Goal: Task Accomplishment & Management: Manage account settings

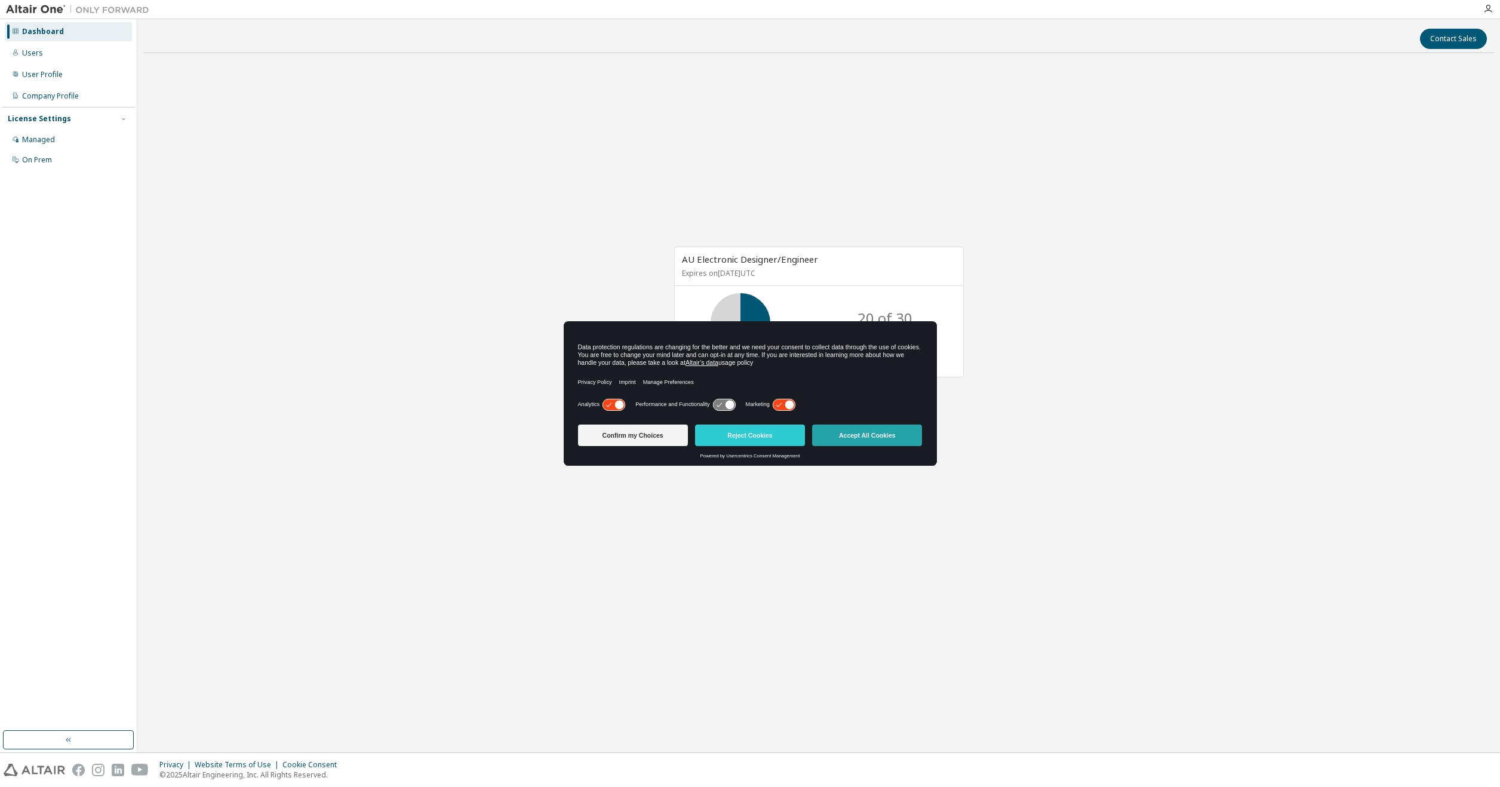
click at [856, 441] on button "Accept All Cookies" at bounding box center [867, 434] width 110 height 21
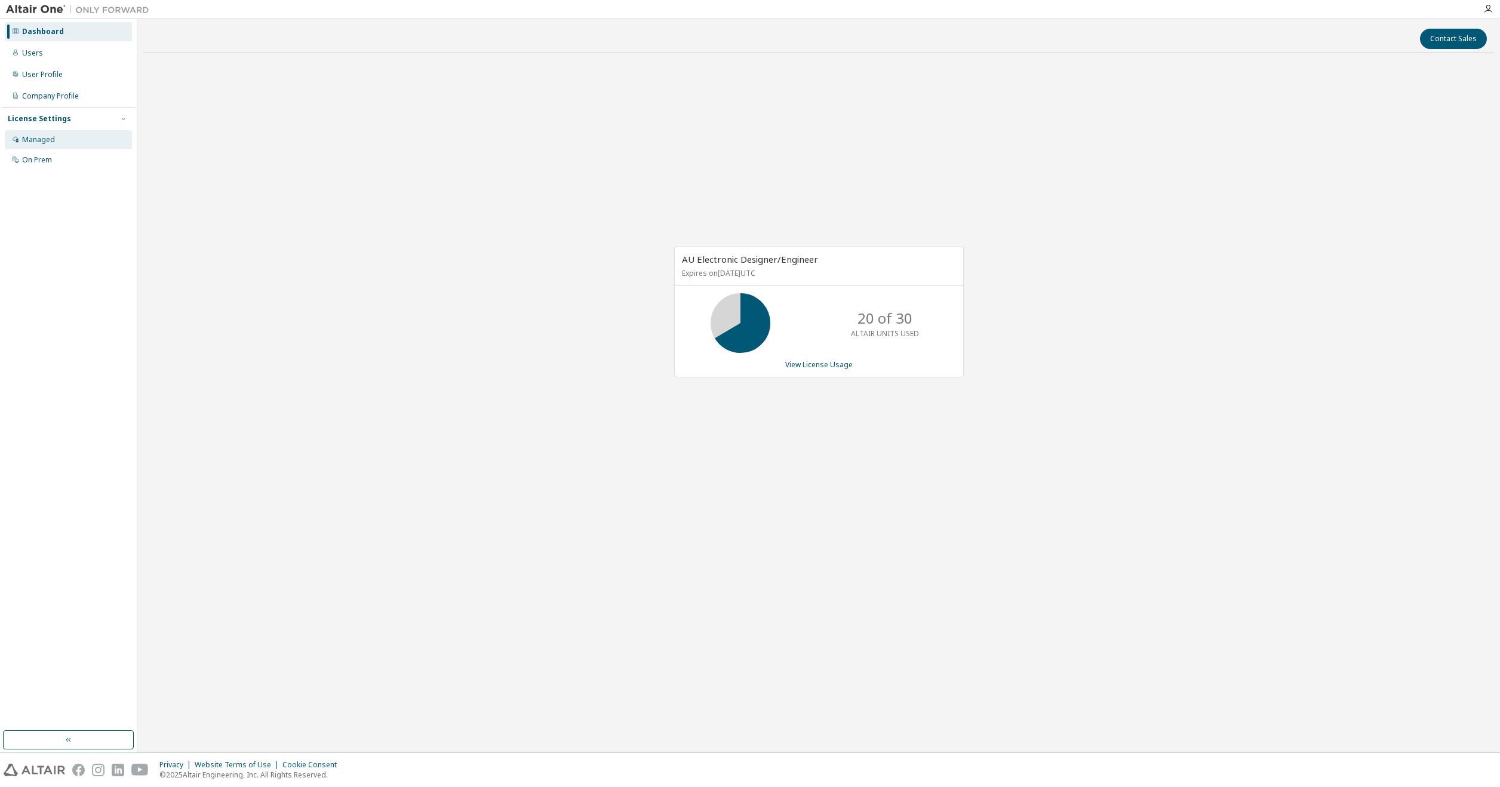
click at [78, 141] on div "Managed" at bounding box center [68, 139] width 127 height 19
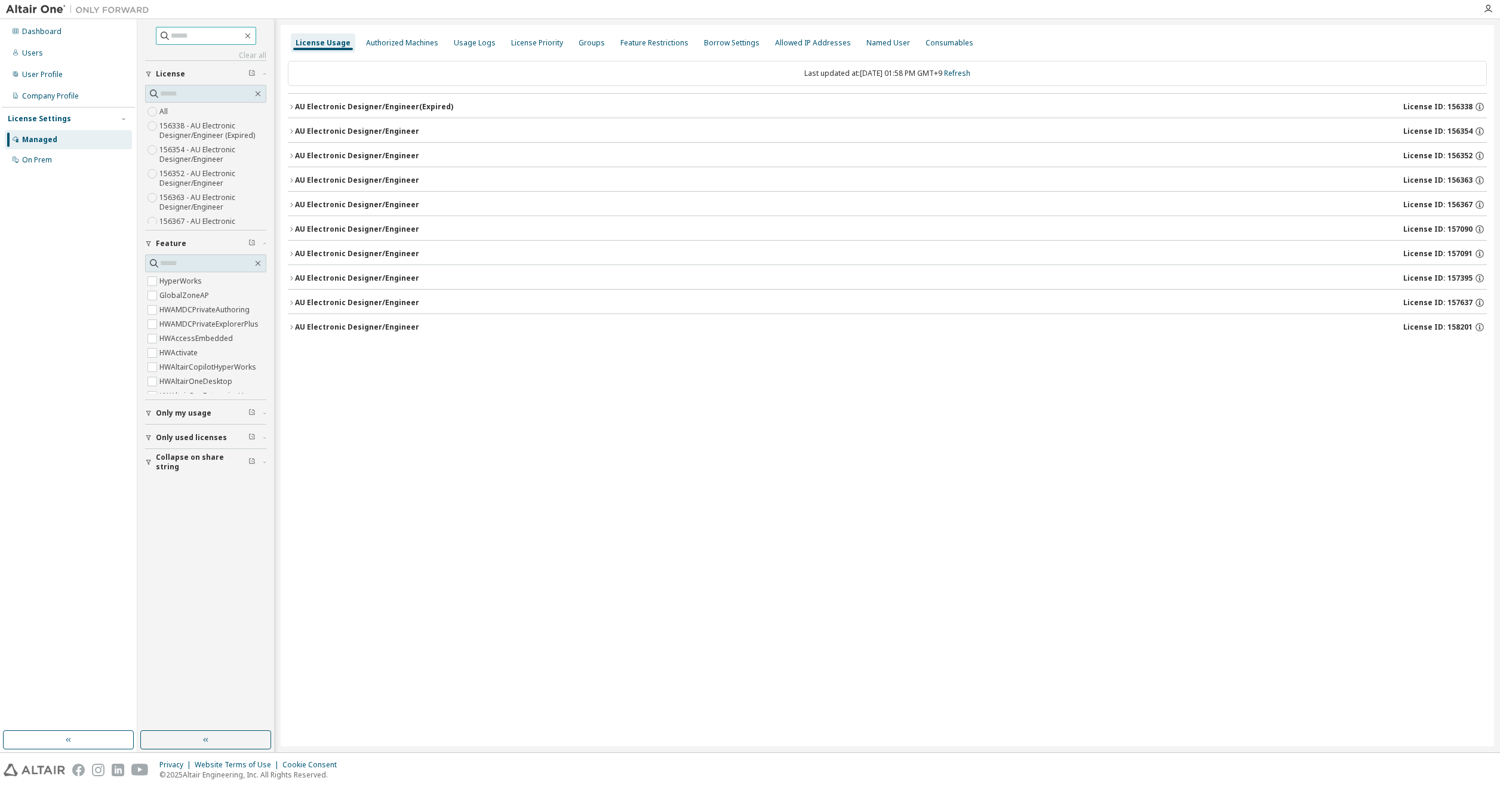
click at [222, 35] on input "text" at bounding box center [207, 36] width 72 height 12
type input "****"
click at [198, 91] on input "text" at bounding box center [206, 94] width 93 height 12
drag, startPoint x: 204, startPoint y: 30, endPoint x: 121, endPoint y: 36, distance: 83.7
click at [121, 35] on div "Dashboard Users User Profile Company Profile License Settings Managed On Prem *…" at bounding box center [750, 385] width 1500 height 733
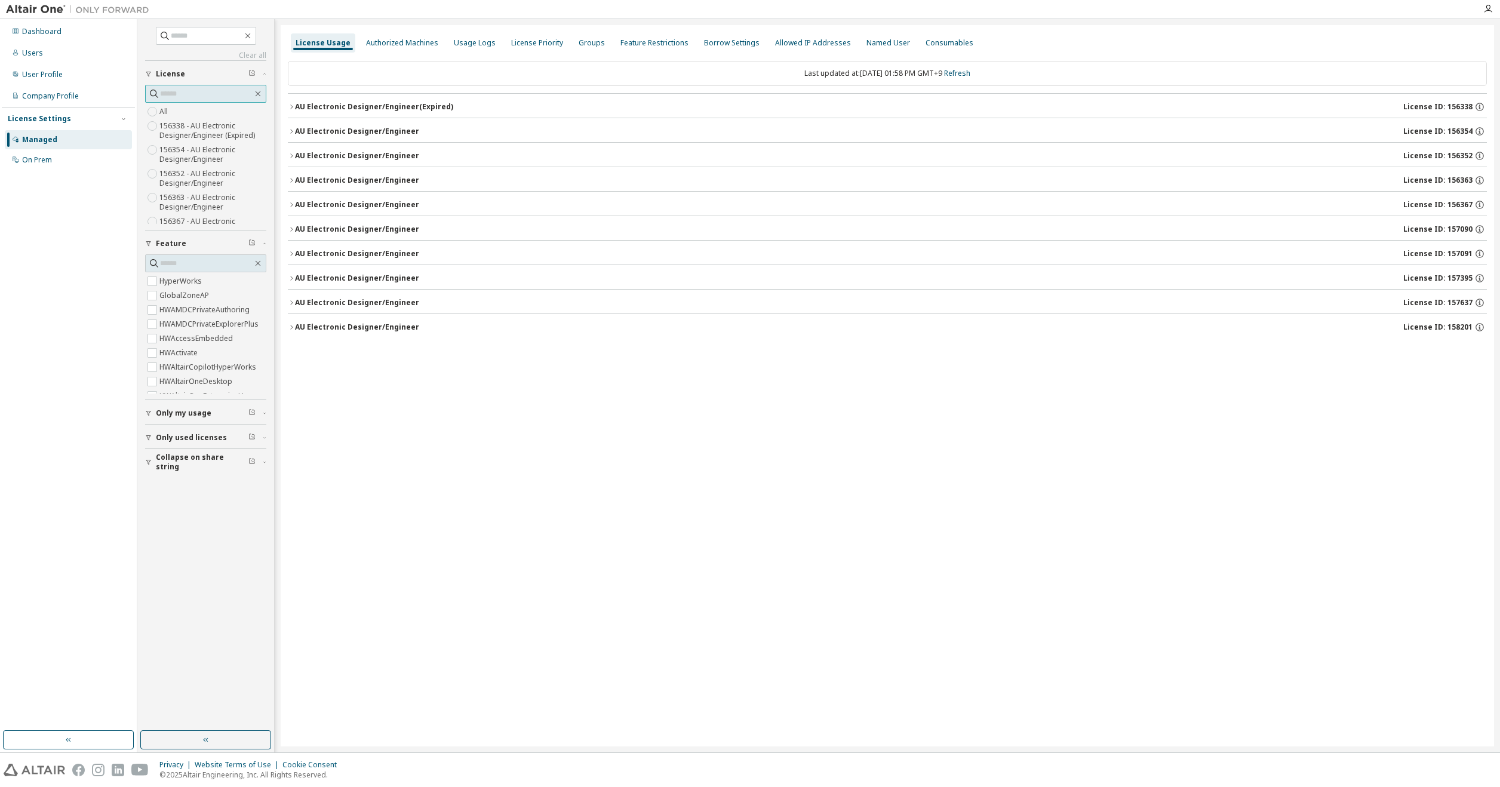
click at [198, 88] on input "text" at bounding box center [206, 94] width 93 height 12
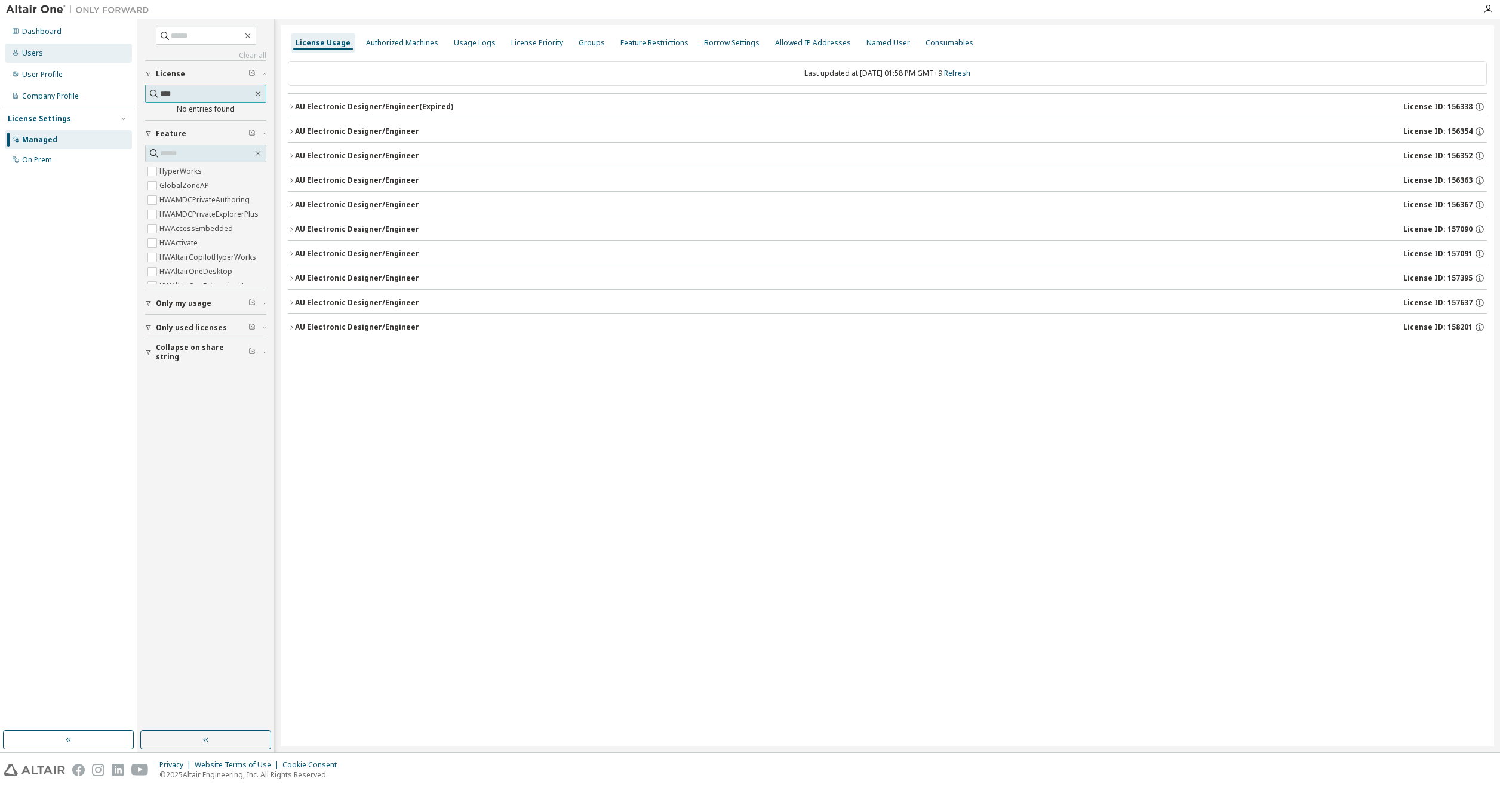
type input "****"
click at [80, 45] on div "Users" at bounding box center [68, 53] width 127 height 19
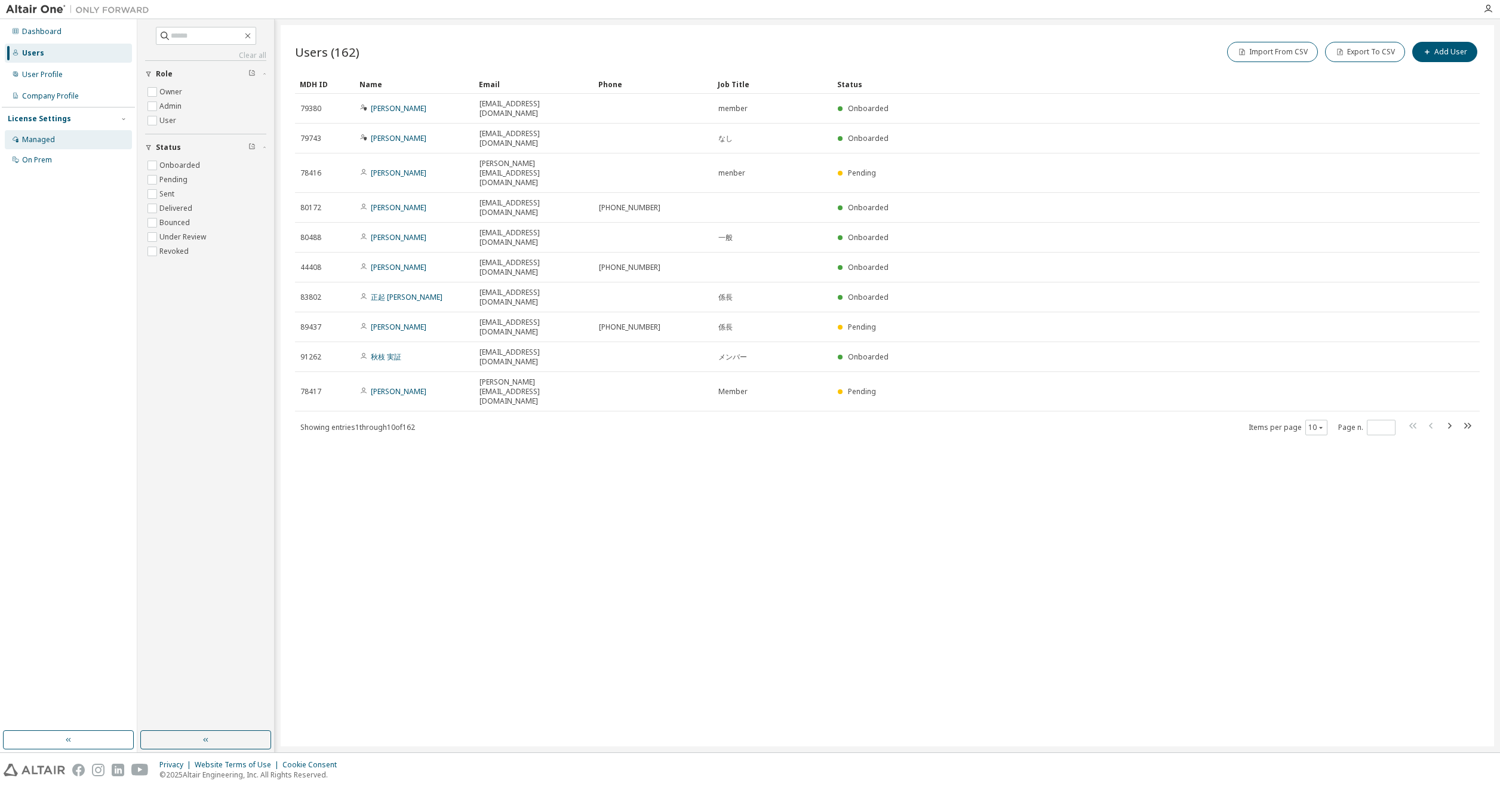
click at [76, 134] on div "Managed" at bounding box center [68, 139] width 127 height 19
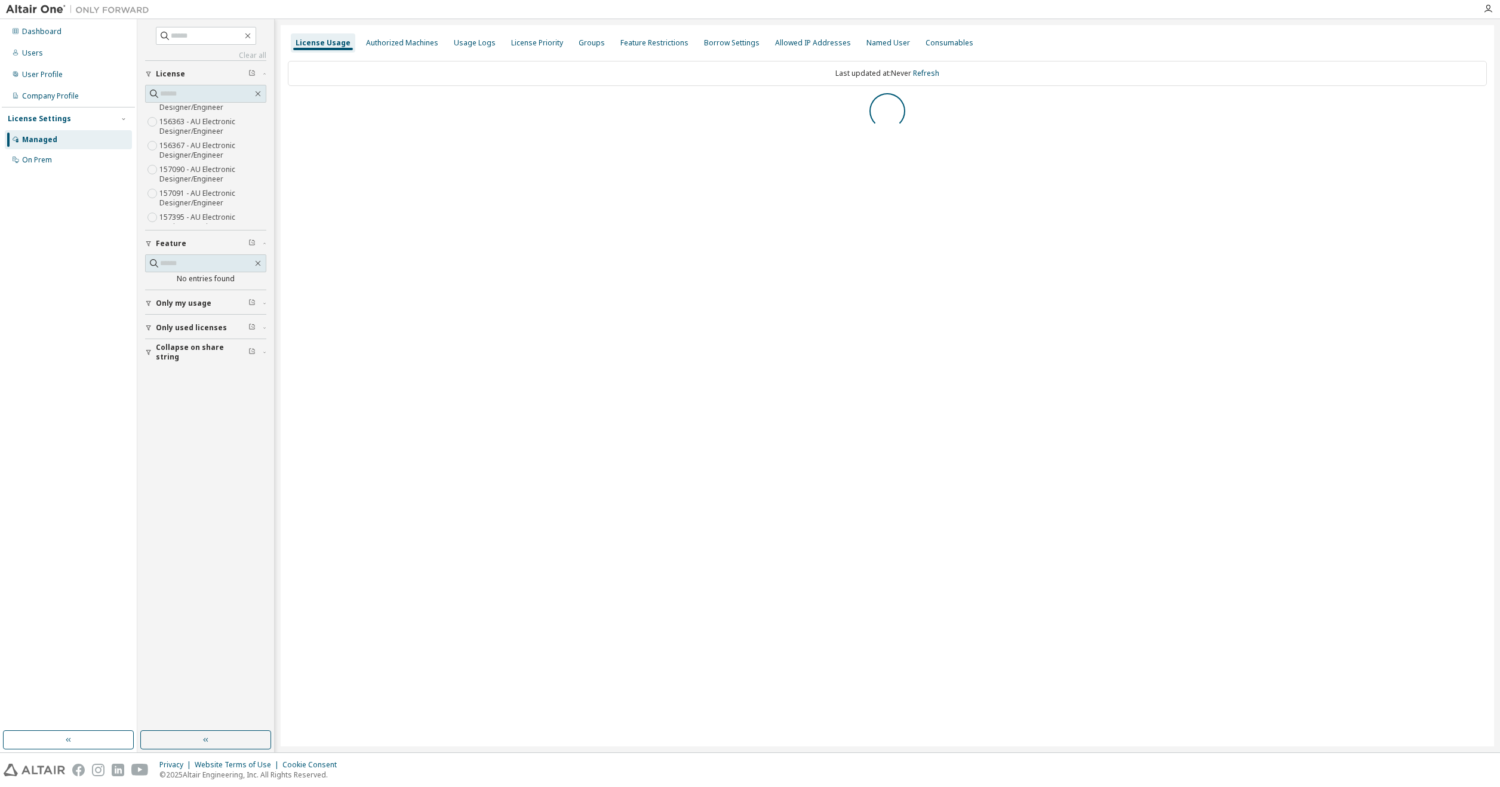
scroll to position [85, 0]
click at [222, 36] on input "text" at bounding box center [207, 36] width 72 height 12
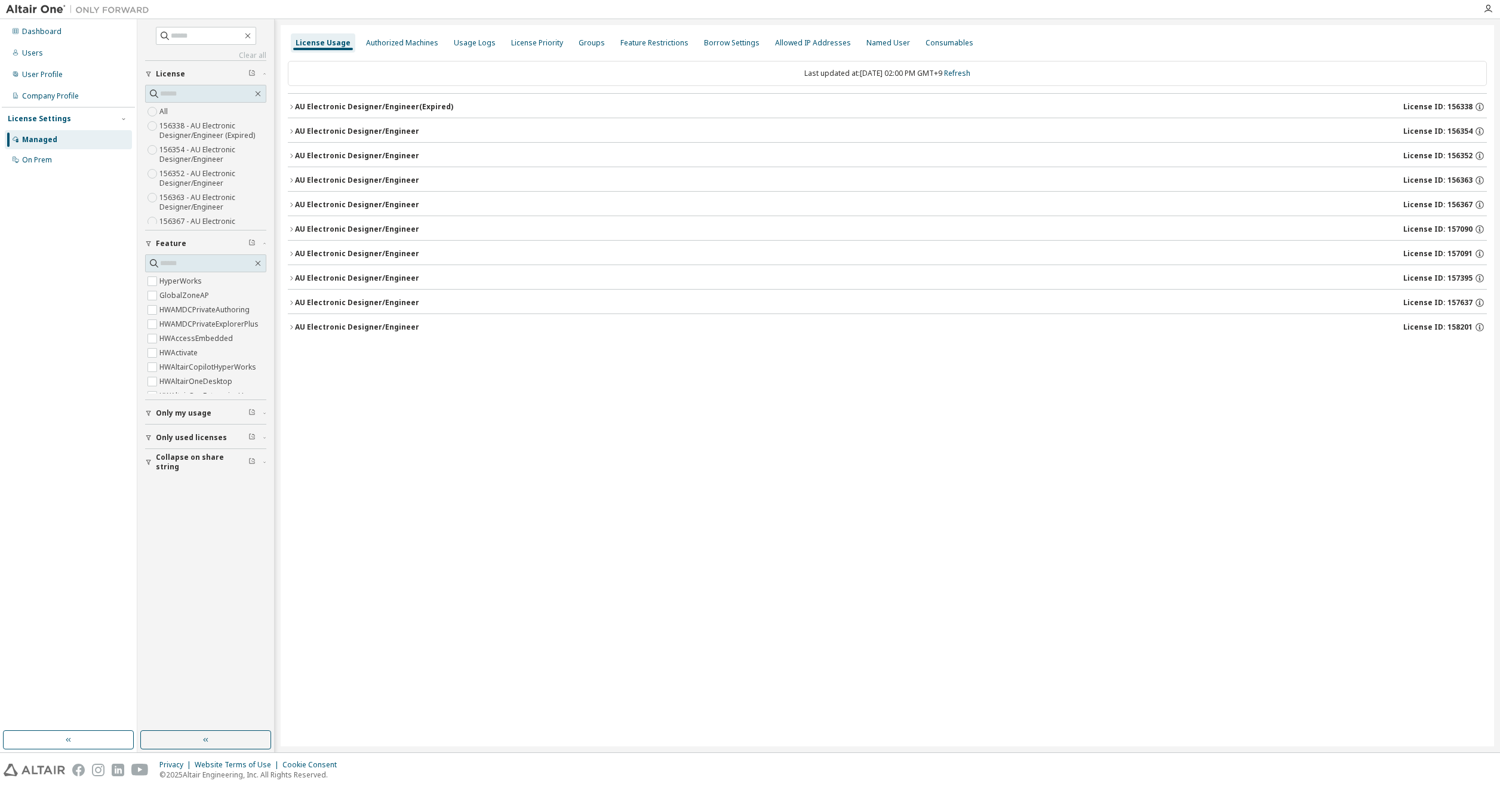
click at [305, 43] on div "License Usage" at bounding box center [322, 43] width 55 height 10
click at [327, 80] on div "Last updated at: Fri 2025-10-03 02:00 PM GMT+9 Refresh" at bounding box center [887, 73] width 1199 height 25
click at [378, 102] on div "AU Electronic Designer/Engineer (Expired)" at bounding box center [374, 107] width 158 height 10
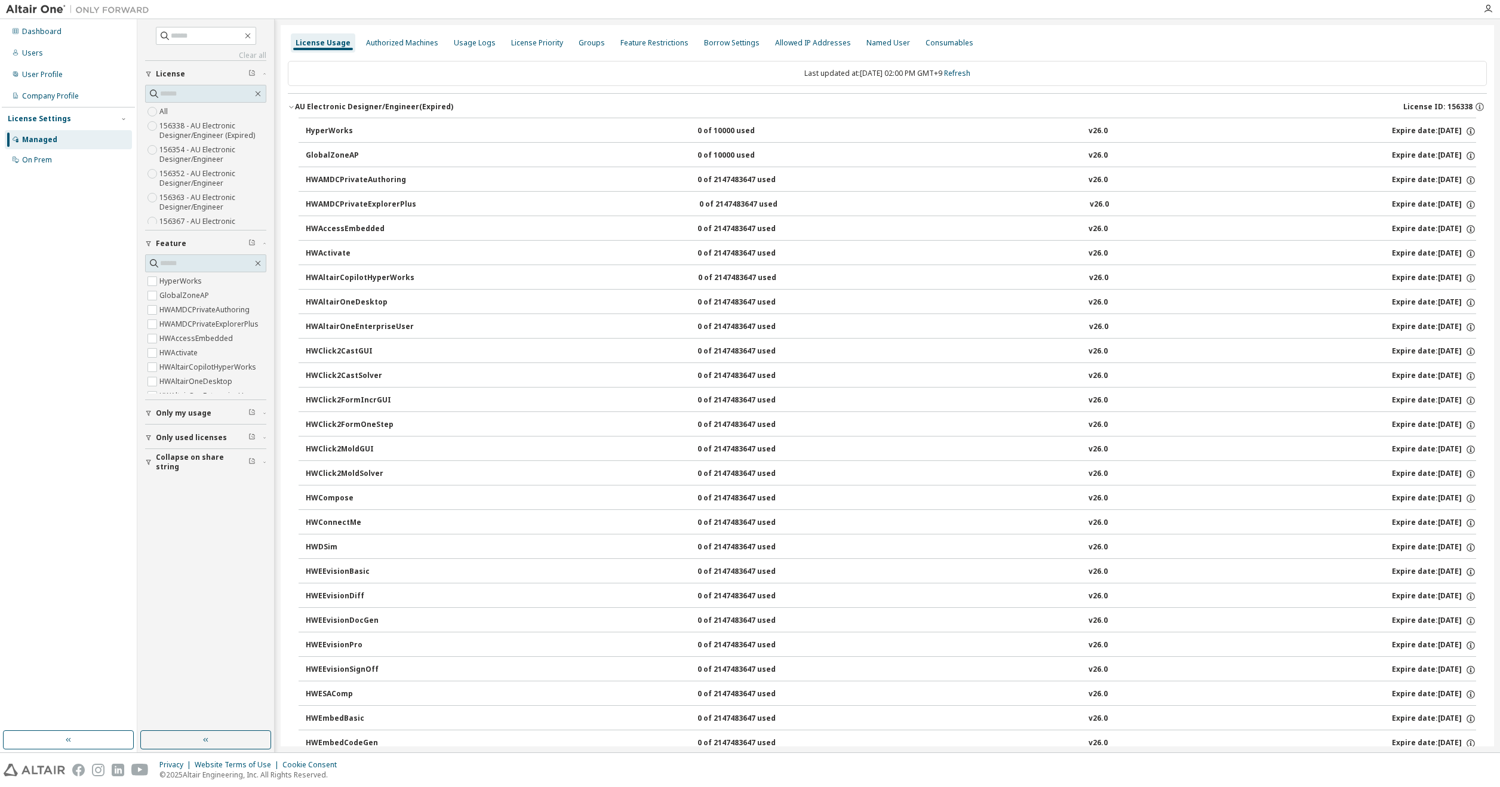
click at [295, 104] on div "AU Electronic Designer/Engineer (Expired)" at bounding box center [374, 107] width 158 height 10
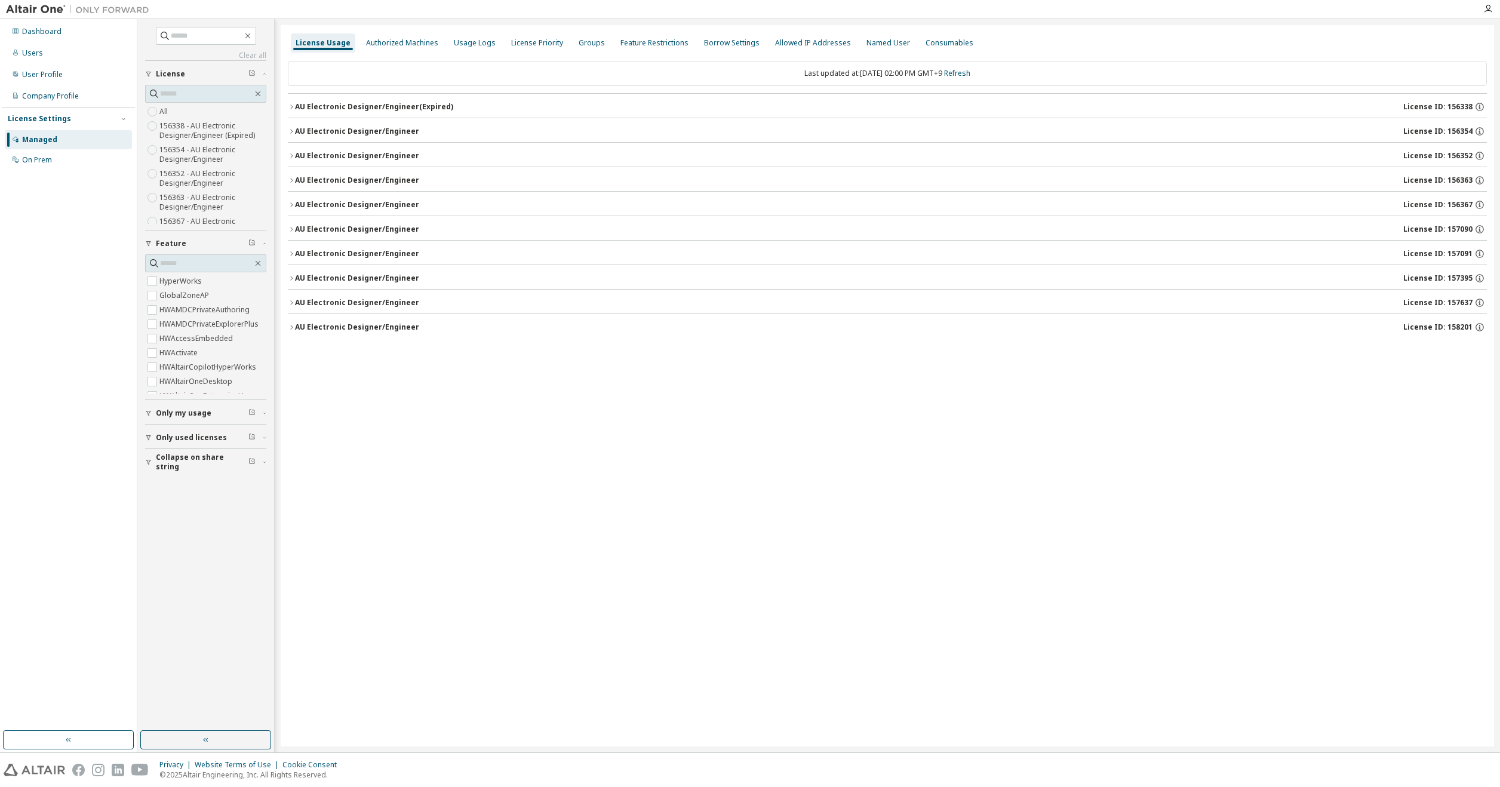
click at [308, 44] on div "License Usage" at bounding box center [322, 43] width 55 height 10
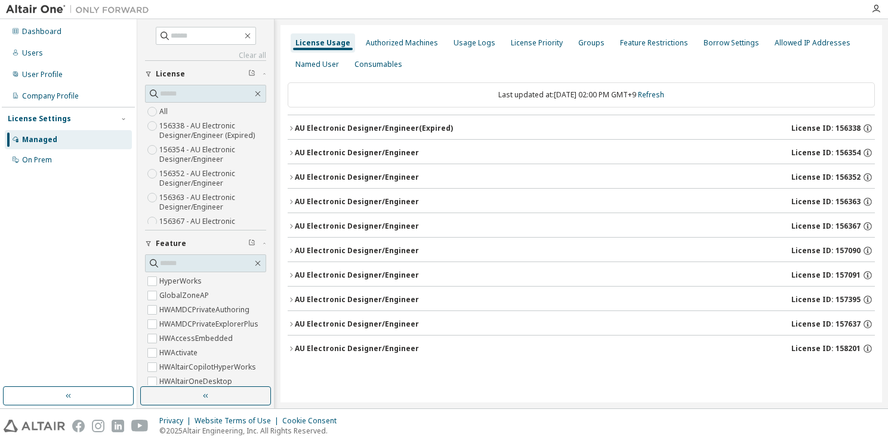
click at [741, 384] on div "License Usage Authorized Machines Usage Logs License Priority Groups Feature Re…" at bounding box center [582, 213] width 602 height 377
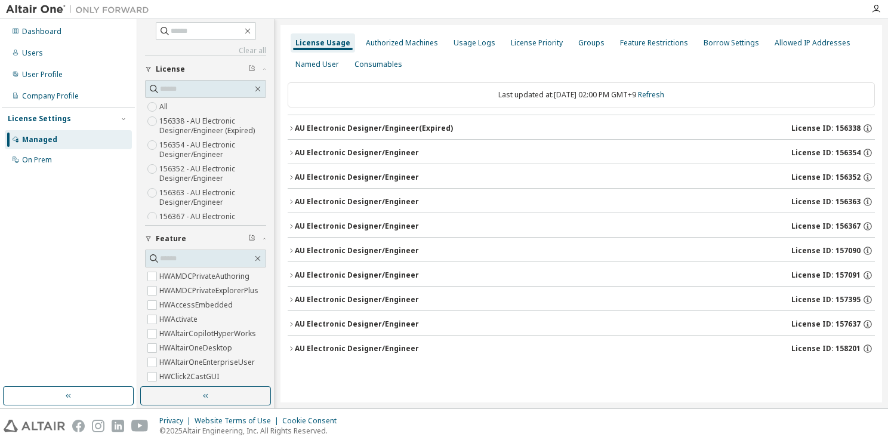
scroll to position [1, 0]
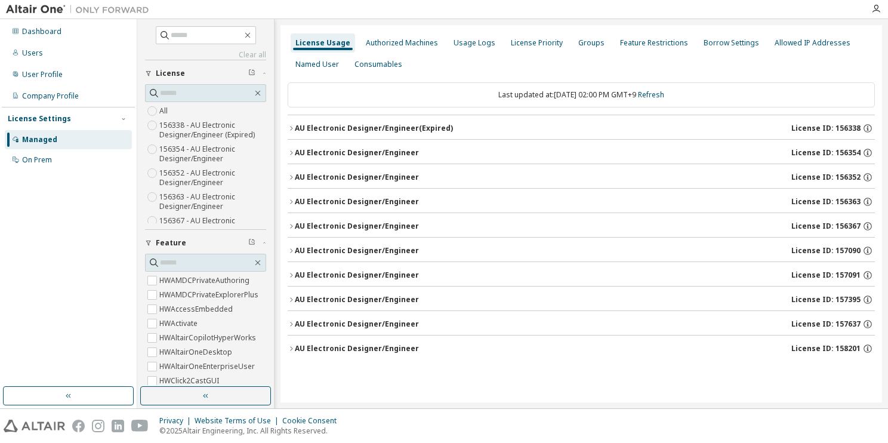
click at [333, 42] on div "License Usage" at bounding box center [322, 43] width 55 height 10
click at [375, 129] on div "AU Electronic Designer/Engineer (Expired)" at bounding box center [374, 129] width 158 height 10
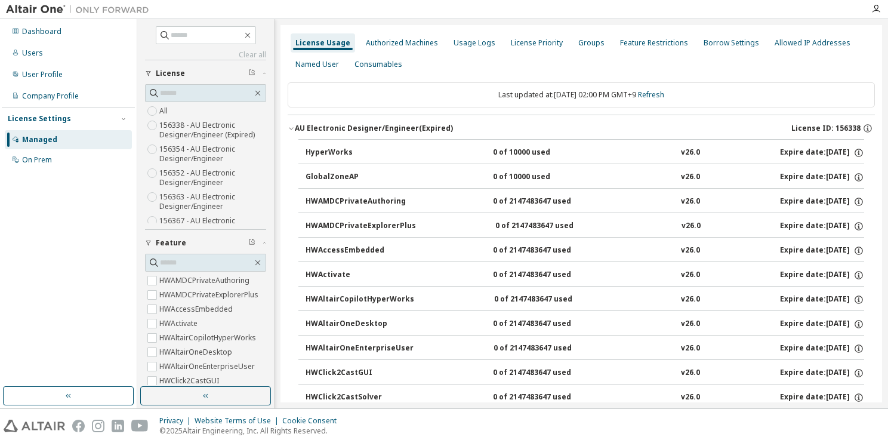
click at [375, 129] on div "AU Electronic Designer/Engineer (Expired)" at bounding box center [374, 129] width 158 height 10
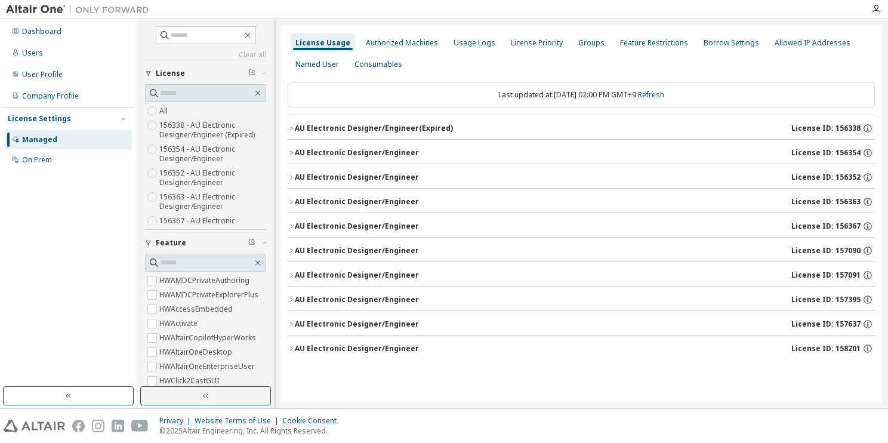
click at [42, 142] on div "Managed" at bounding box center [39, 140] width 35 height 10
click at [207, 42] on span at bounding box center [206, 35] width 100 height 18
click at [207, 36] on input "text" at bounding box center [207, 35] width 72 height 12
type input "*"
click at [310, 48] on div "License Usage" at bounding box center [323, 42] width 64 height 19
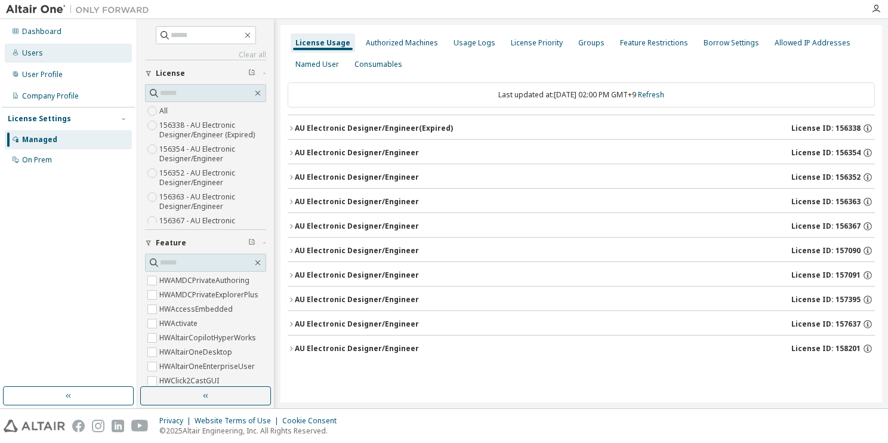
click at [45, 53] on div "Users" at bounding box center [68, 53] width 127 height 19
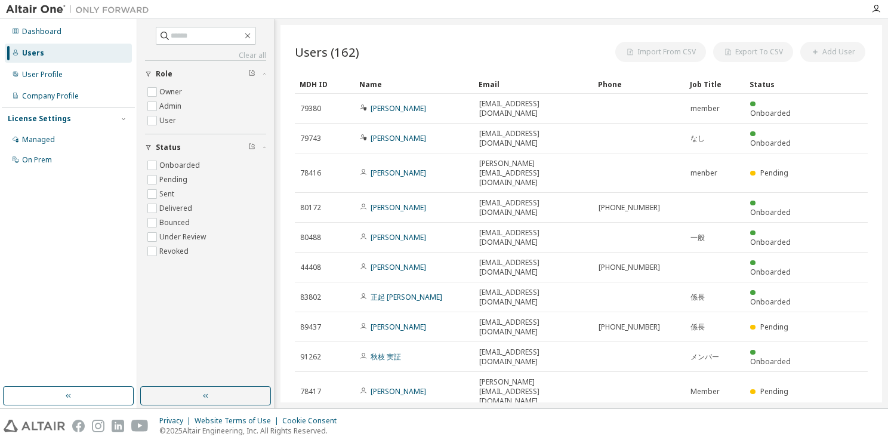
click at [89, 269] on div "Dashboard Users User Profile Company Profile License Settings Managed On Prem" at bounding box center [68, 203] width 133 height 364
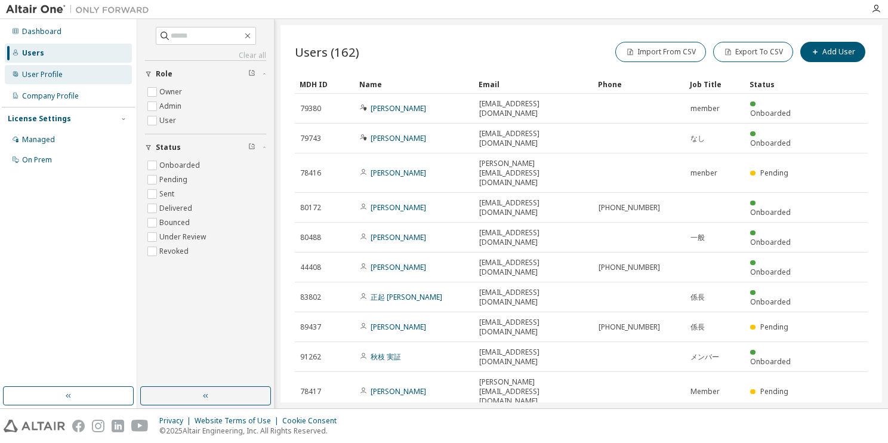
click at [75, 81] on div "User Profile" at bounding box center [68, 74] width 127 height 19
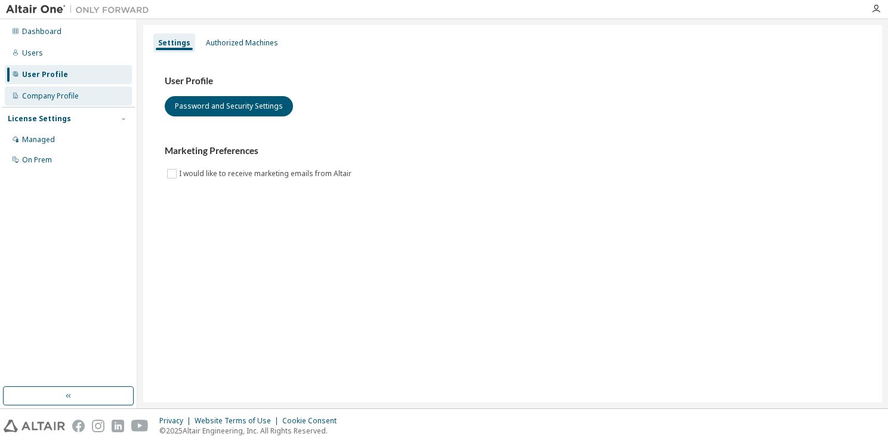
click at [75, 97] on div "Company Profile" at bounding box center [50, 96] width 57 height 10
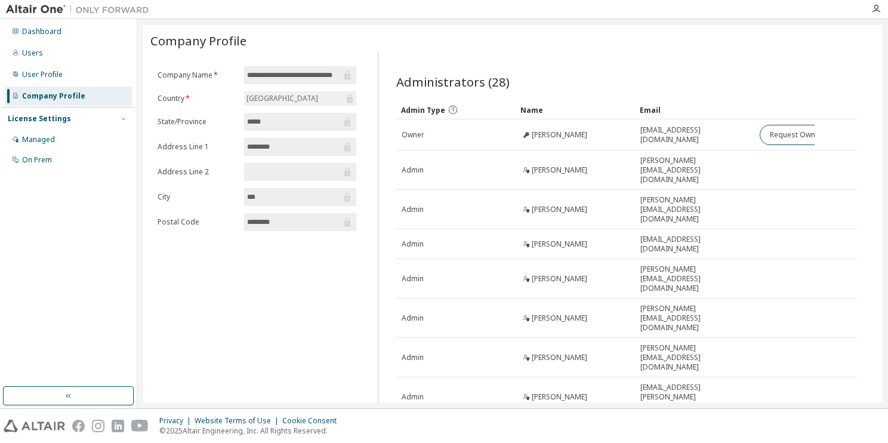
click at [57, 123] on div "License Settings" at bounding box center [39, 119] width 63 height 10
click at [59, 121] on div "License Settings" at bounding box center [39, 119] width 63 height 10
click at [53, 137] on div "Managed" at bounding box center [38, 140] width 33 height 10
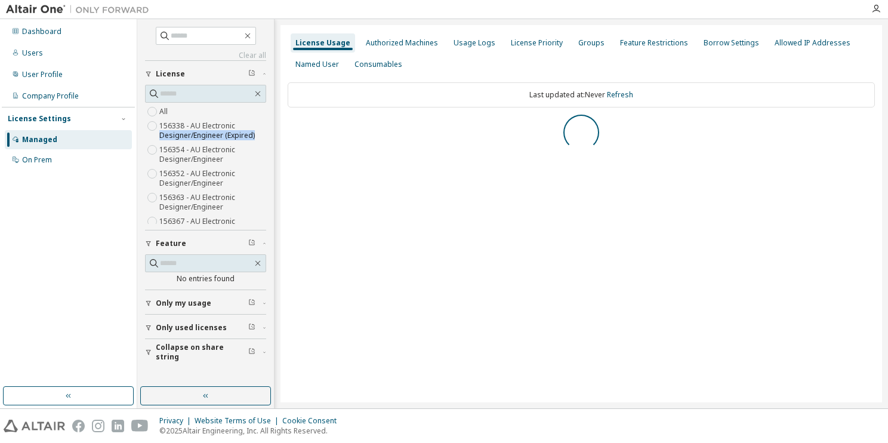
drag, startPoint x: 267, startPoint y: 117, endPoint x: 267, endPoint y: 134, distance: 16.7
click at [267, 134] on div "Clear all Collapse on share string Only used licenses Only my usage Feature No …" at bounding box center [205, 203] width 133 height 364
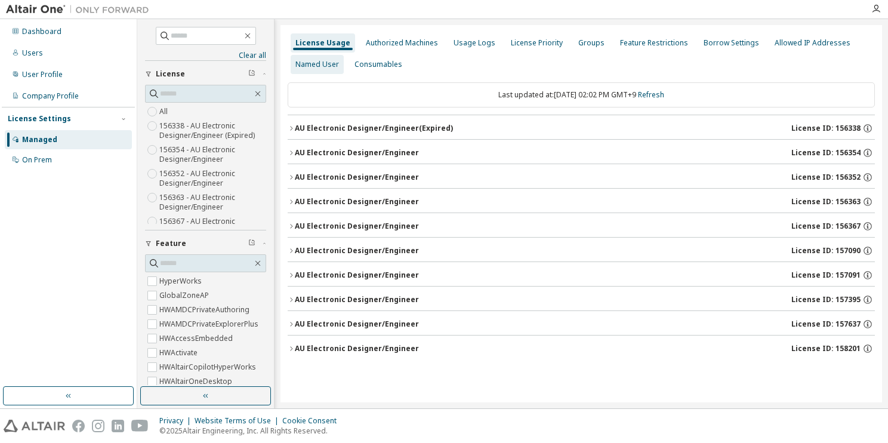
click at [320, 69] on div "Named User" at bounding box center [317, 64] width 53 height 19
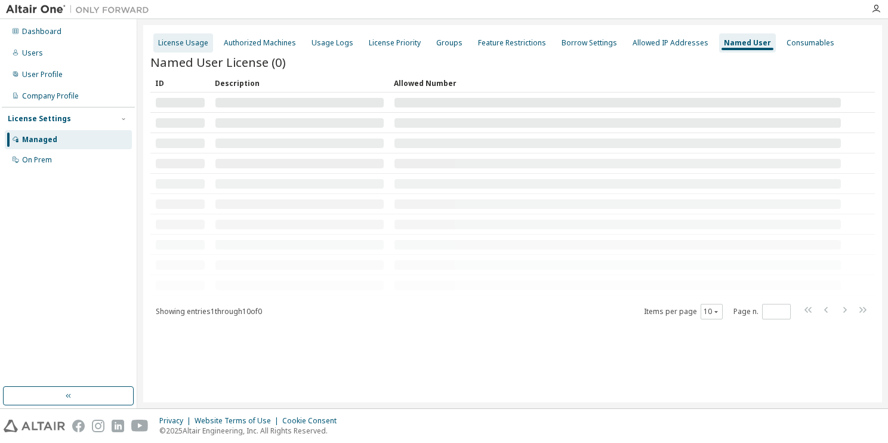
click at [193, 48] on div "License Usage" at bounding box center [183, 42] width 60 height 19
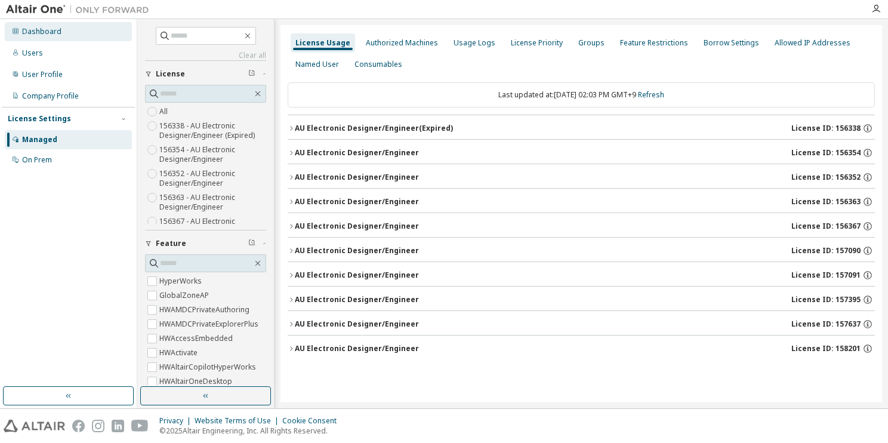
click at [57, 35] on div "Dashboard" at bounding box center [41, 32] width 39 height 10
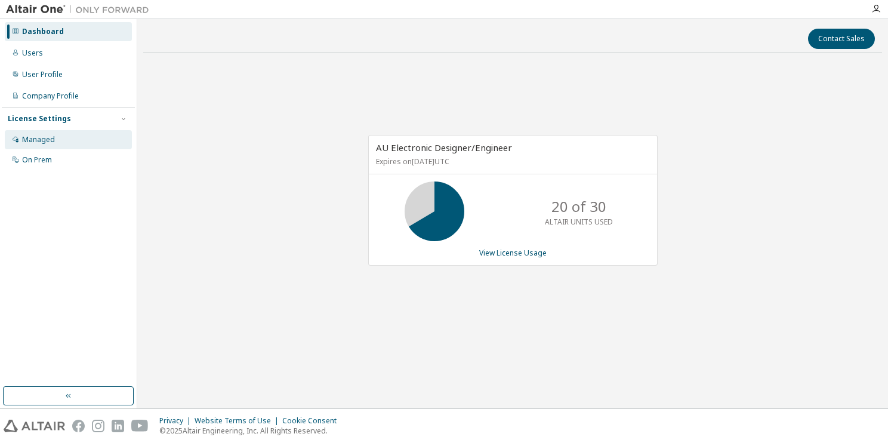
click at [44, 138] on div "Managed" at bounding box center [38, 140] width 33 height 10
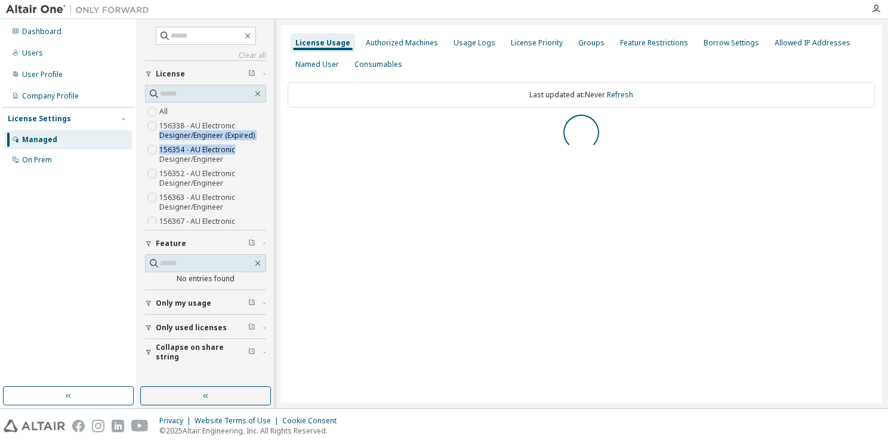
drag, startPoint x: 266, startPoint y: 121, endPoint x: 266, endPoint y: 149, distance: 28.7
click at [266, 149] on div "Clear all Collapse on share string Only used licenses Only my usage Feature No …" at bounding box center [205, 203] width 133 height 364
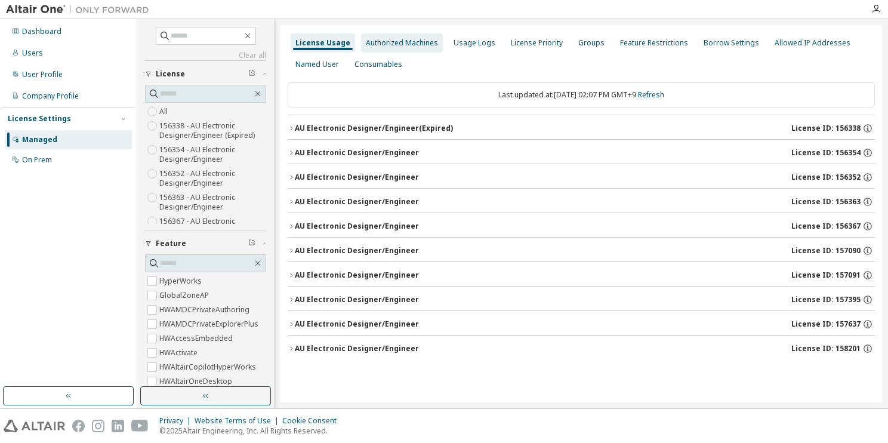
click at [383, 42] on div "Authorized Machines" at bounding box center [402, 43] width 72 height 10
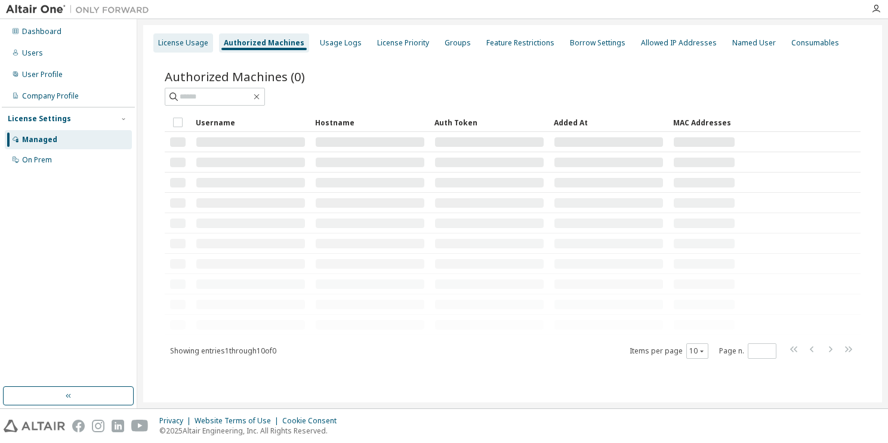
click at [192, 39] on div "License Usage" at bounding box center [183, 43] width 50 height 10
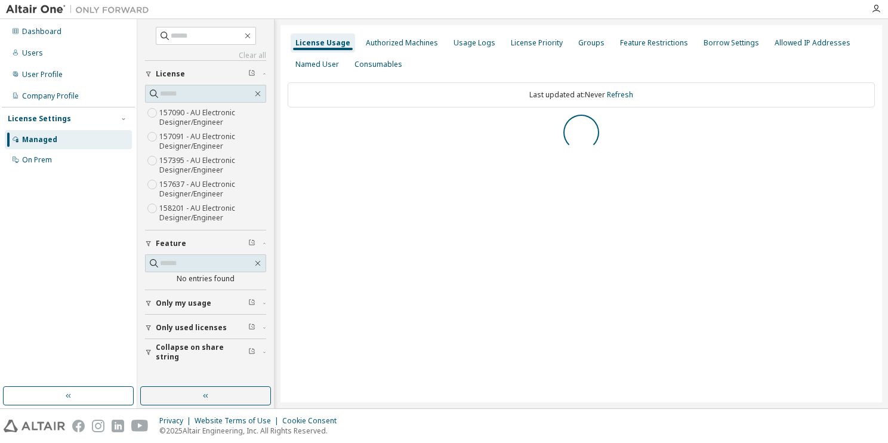
scroll to position [134, 0]
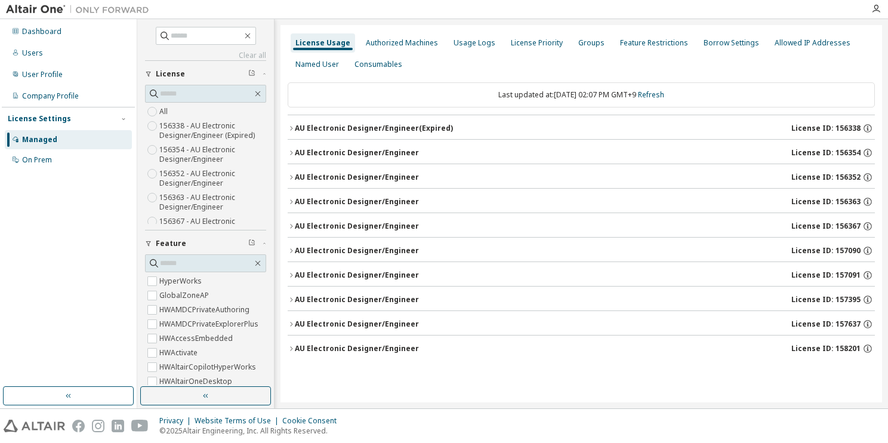
drag, startPoint x: 263, startPoint y: 118, endPoint x: 260, endPoint y: 186, distance: 67.5
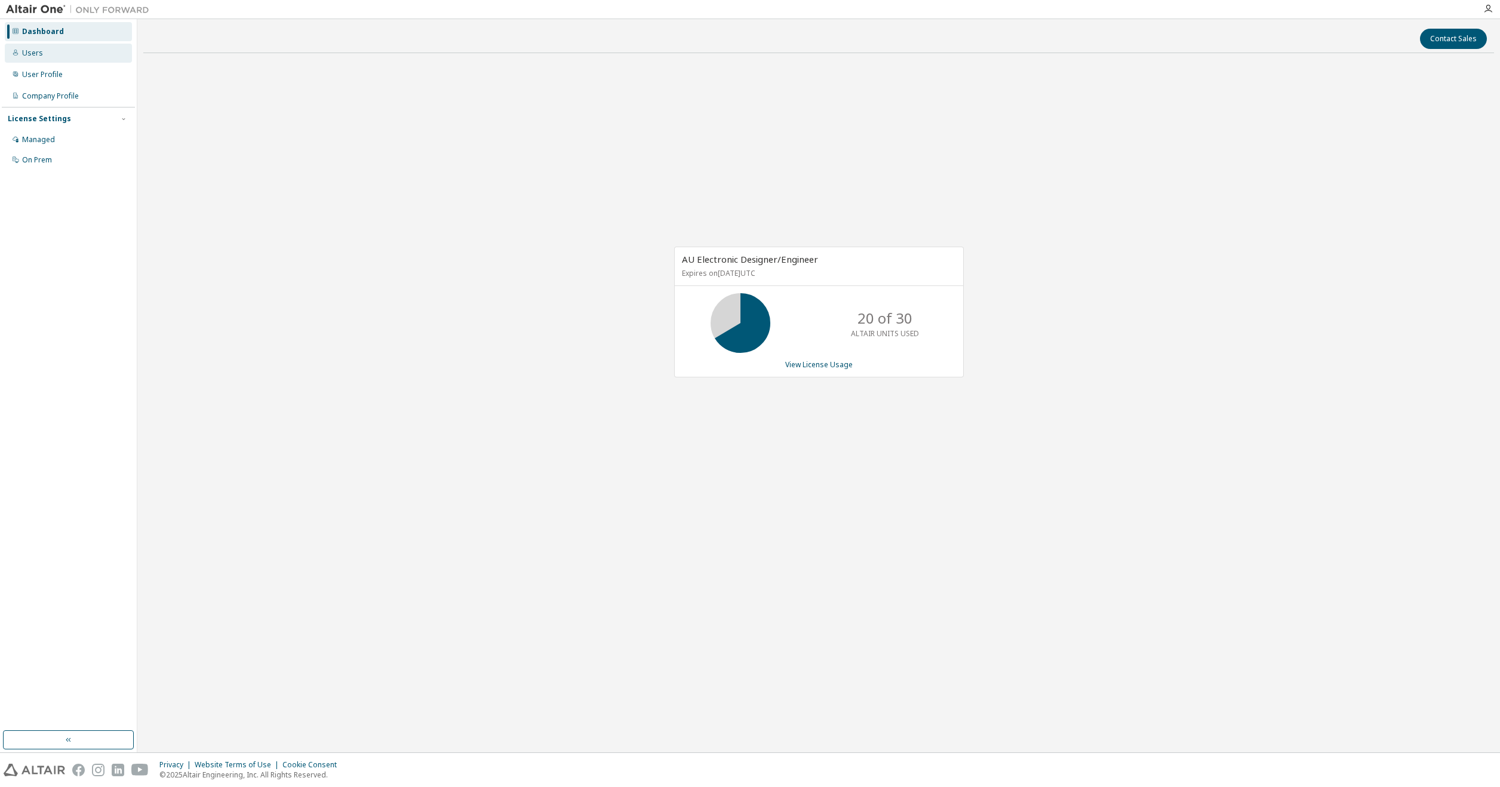
click at [48, 55] on div "Users" at bounding box center [68, 53] width 127 height 19
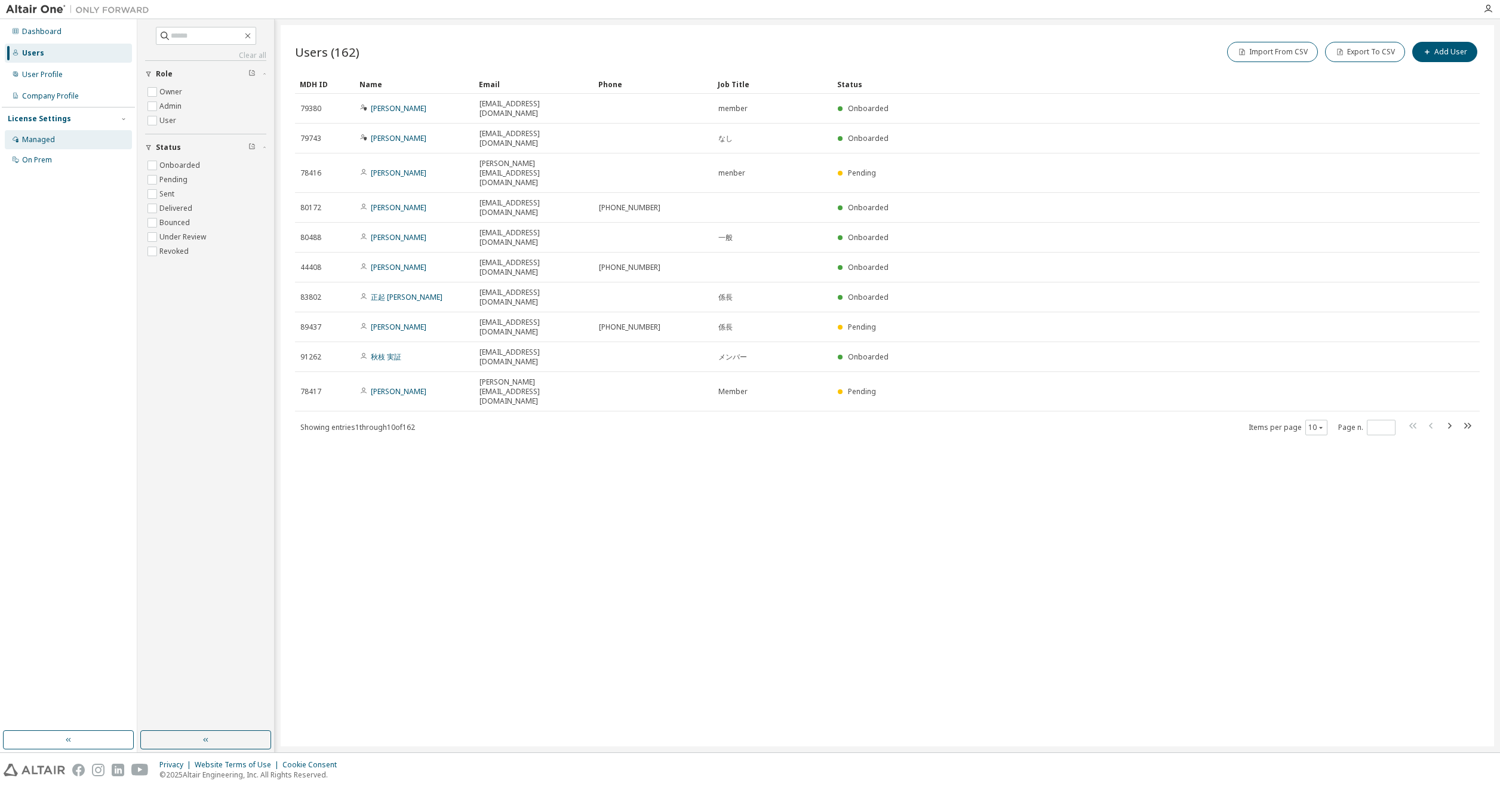
click at [76, 134] on div "Managed" at bounding box center [68, 139] width 127 height 19
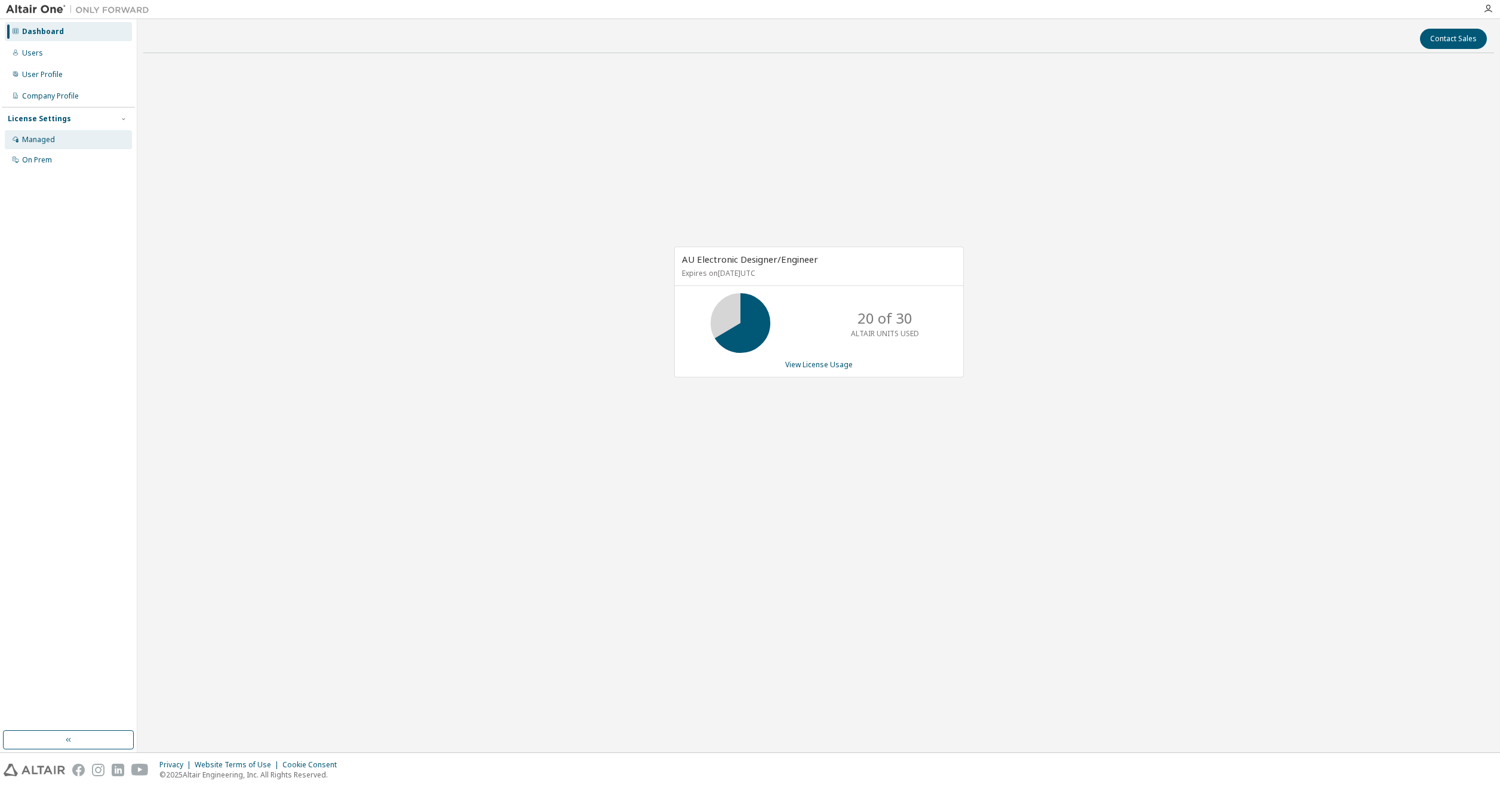
click at [22, 137] on div "Managed" at bounding box center [38, 140] width 33 height 10
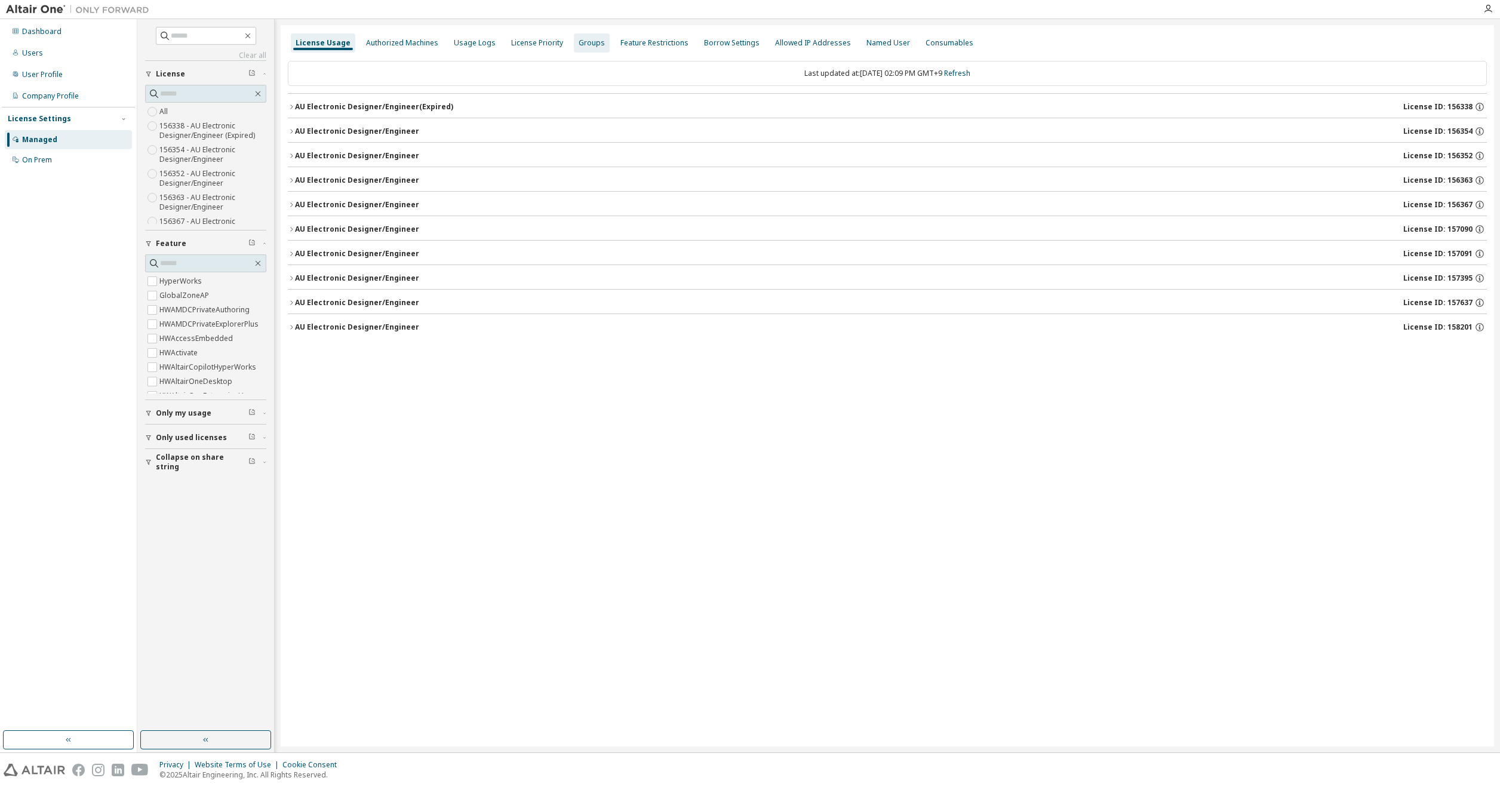
click at [580, 39] on div "Groups" at bounding box center [591, 43] width 26 height 10
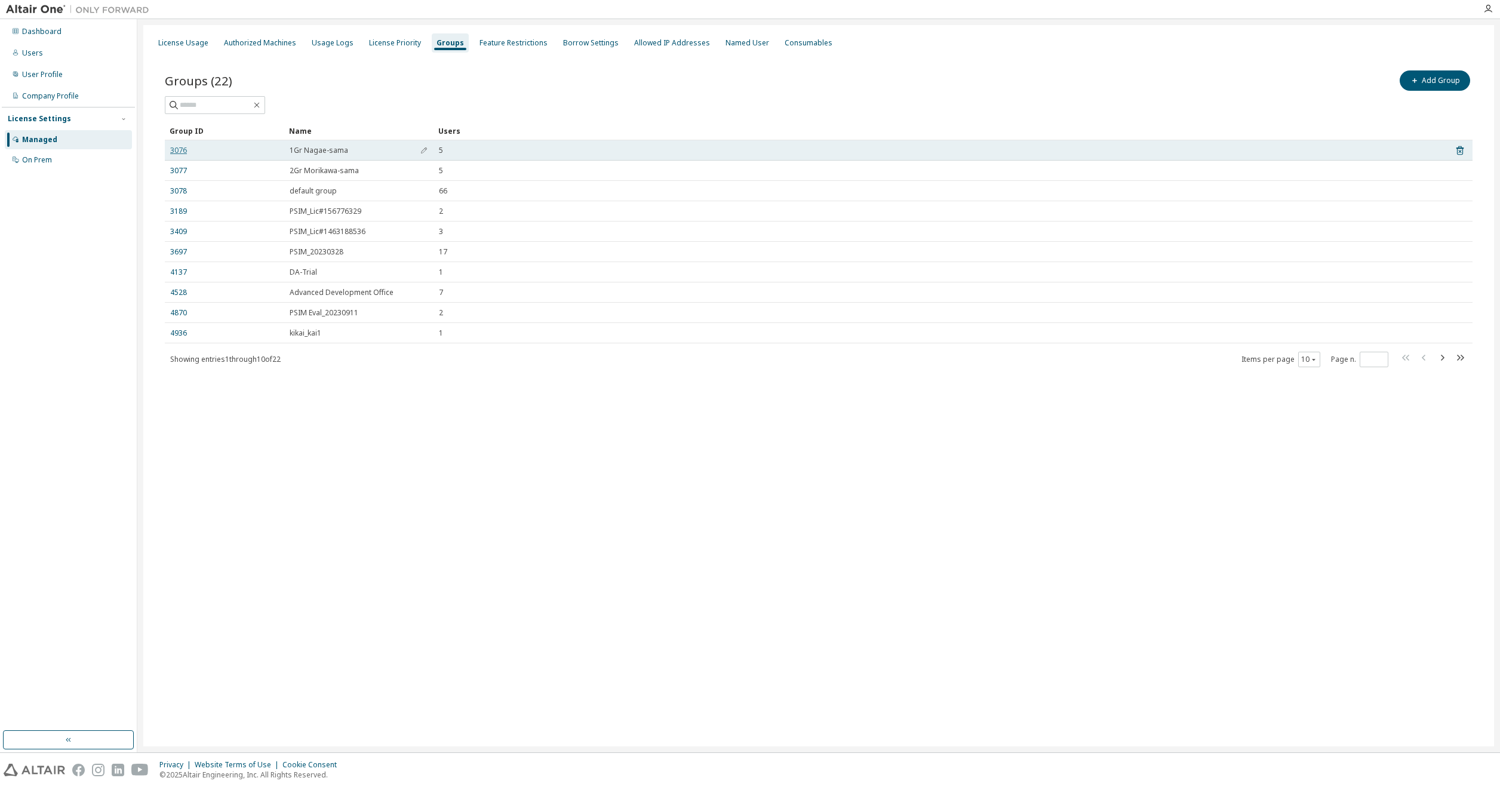
click at [179, 147] on link "3076" at bounding box center [178, 151] width 17 height 10
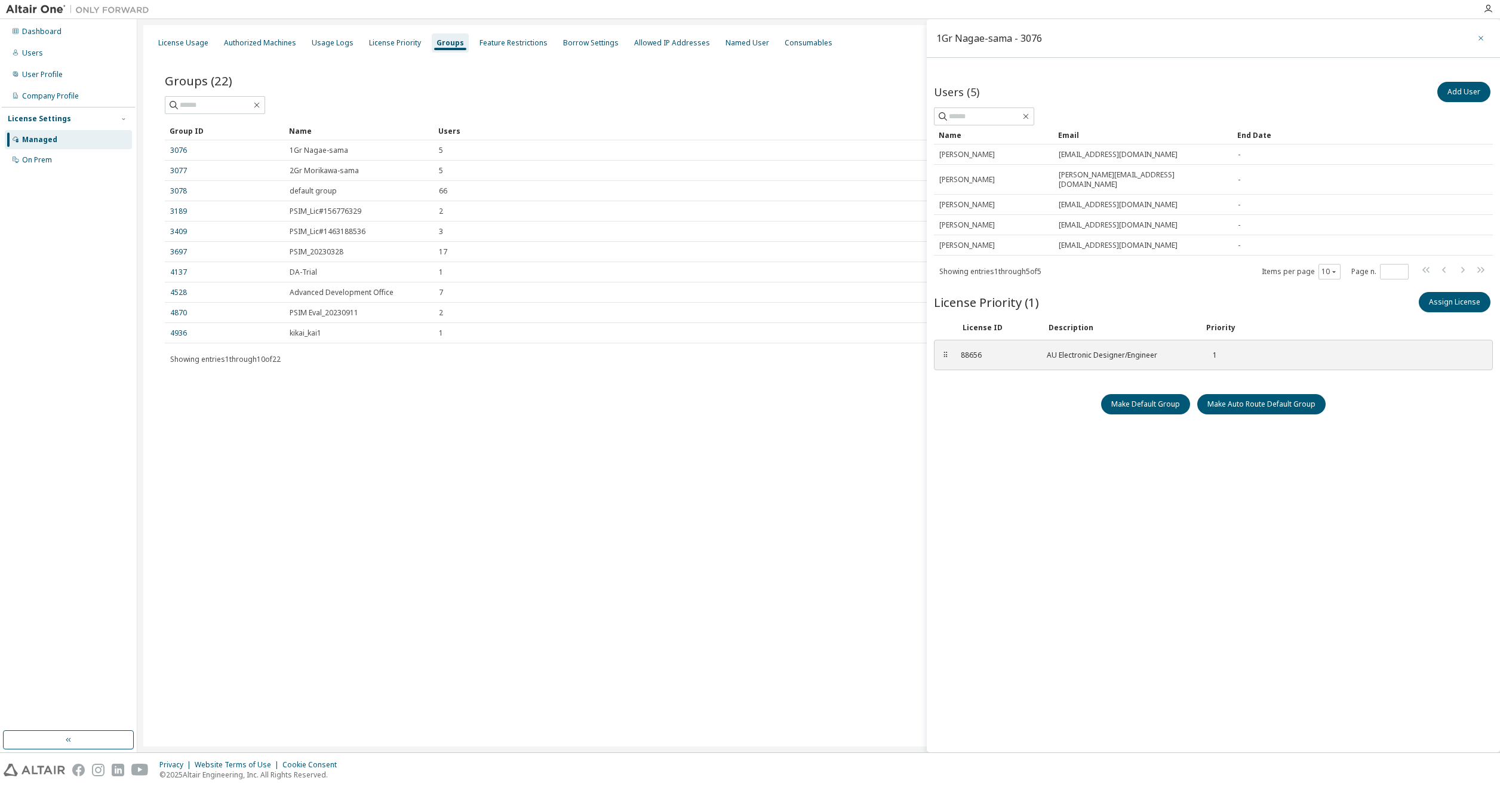
click at [1486, 33] on button "button" at bounding box center [1480, 38] width 19 height 19
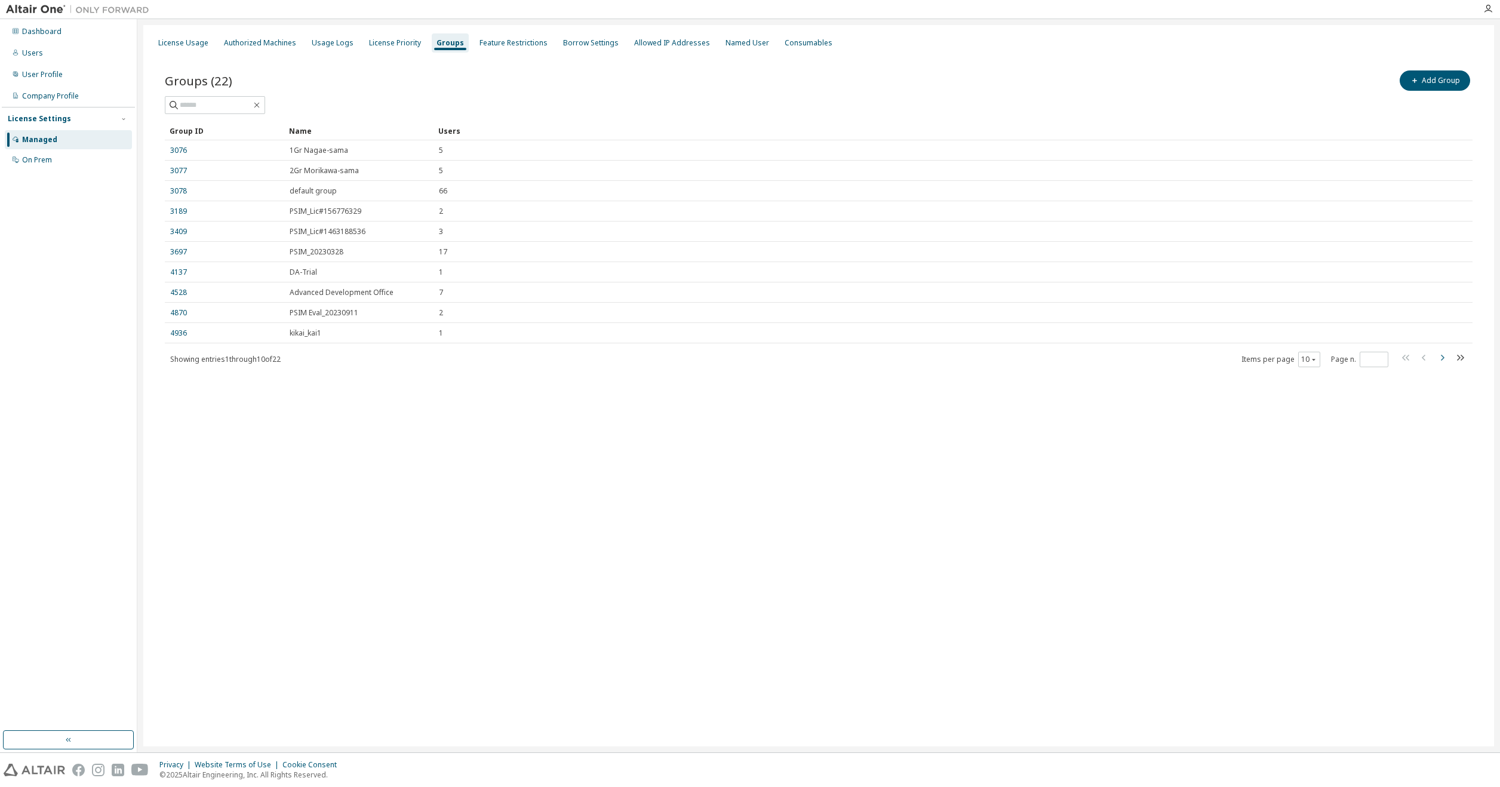
click at [1443, 359] on icon "button" at bounding box center [1441, 357] width 14 height 14
click at [1442, 371] on icon "button" at bounding box center [1441, 377] width 14 height 14
type input "*"
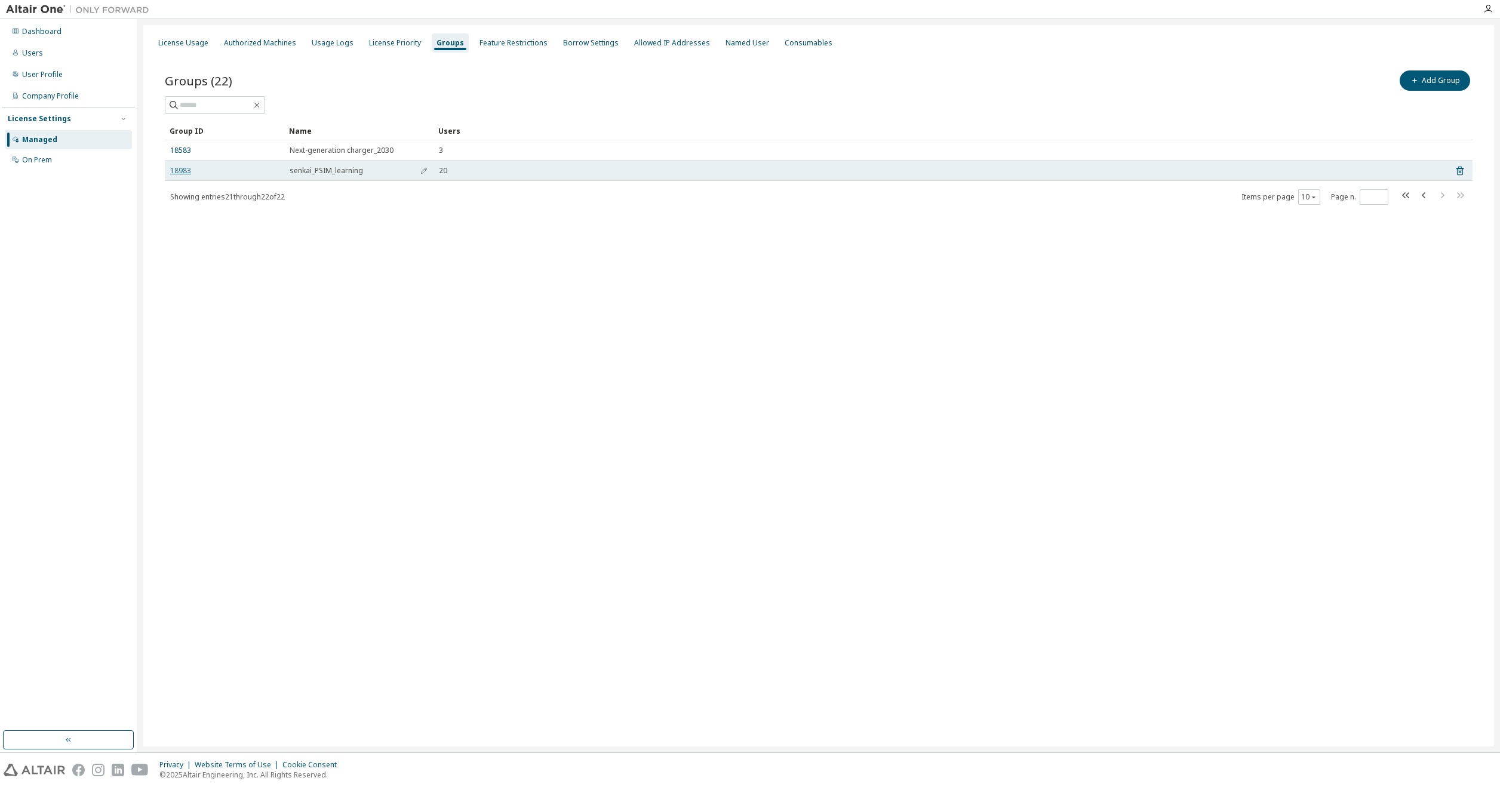
click at [183, 174] on link "18983" at bounding box center [180, 171] width 21 height 10
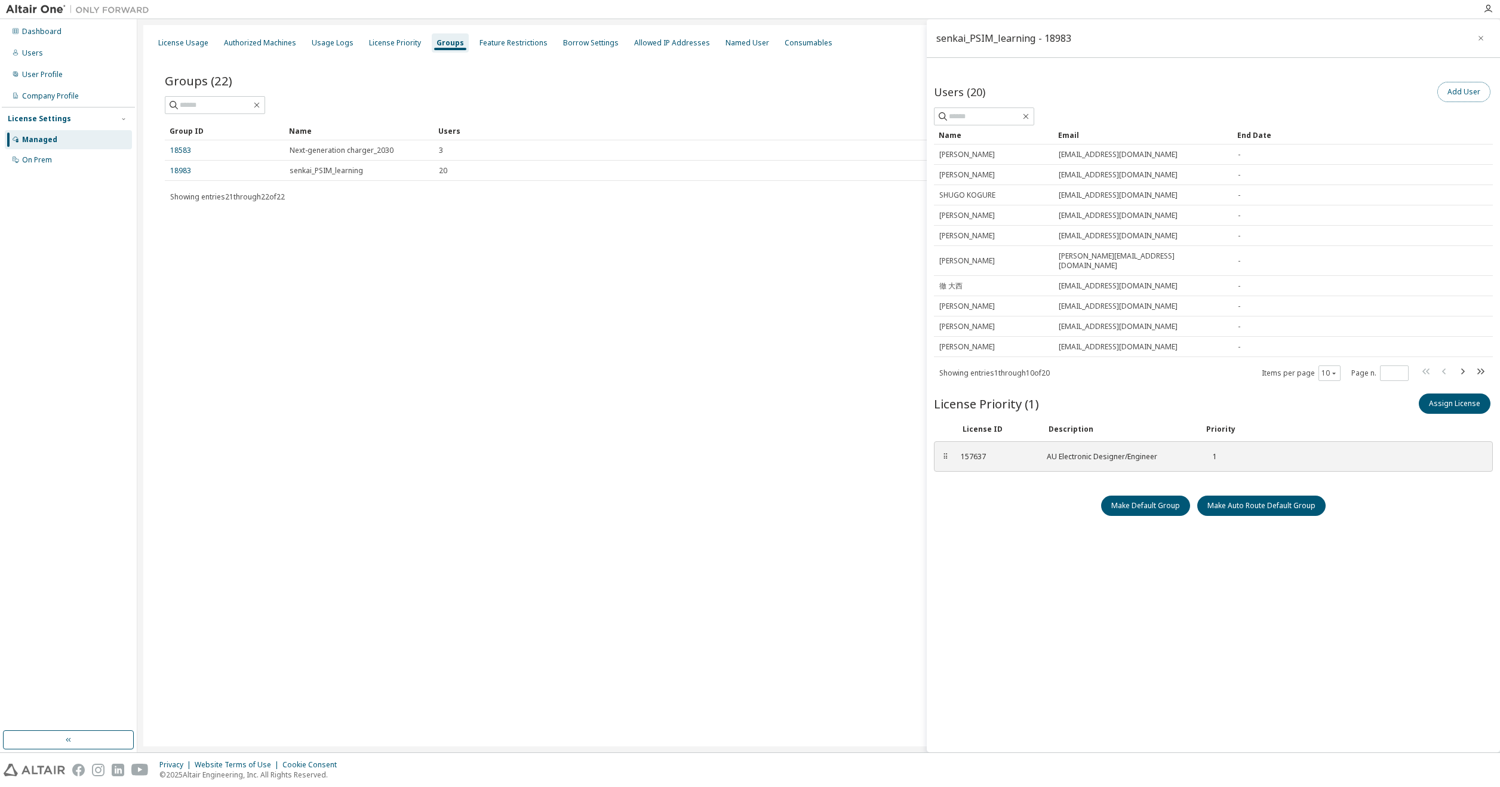
click at [1468, 95] on button "Add User" at bounding box center [1463, 92] width 53 height 20
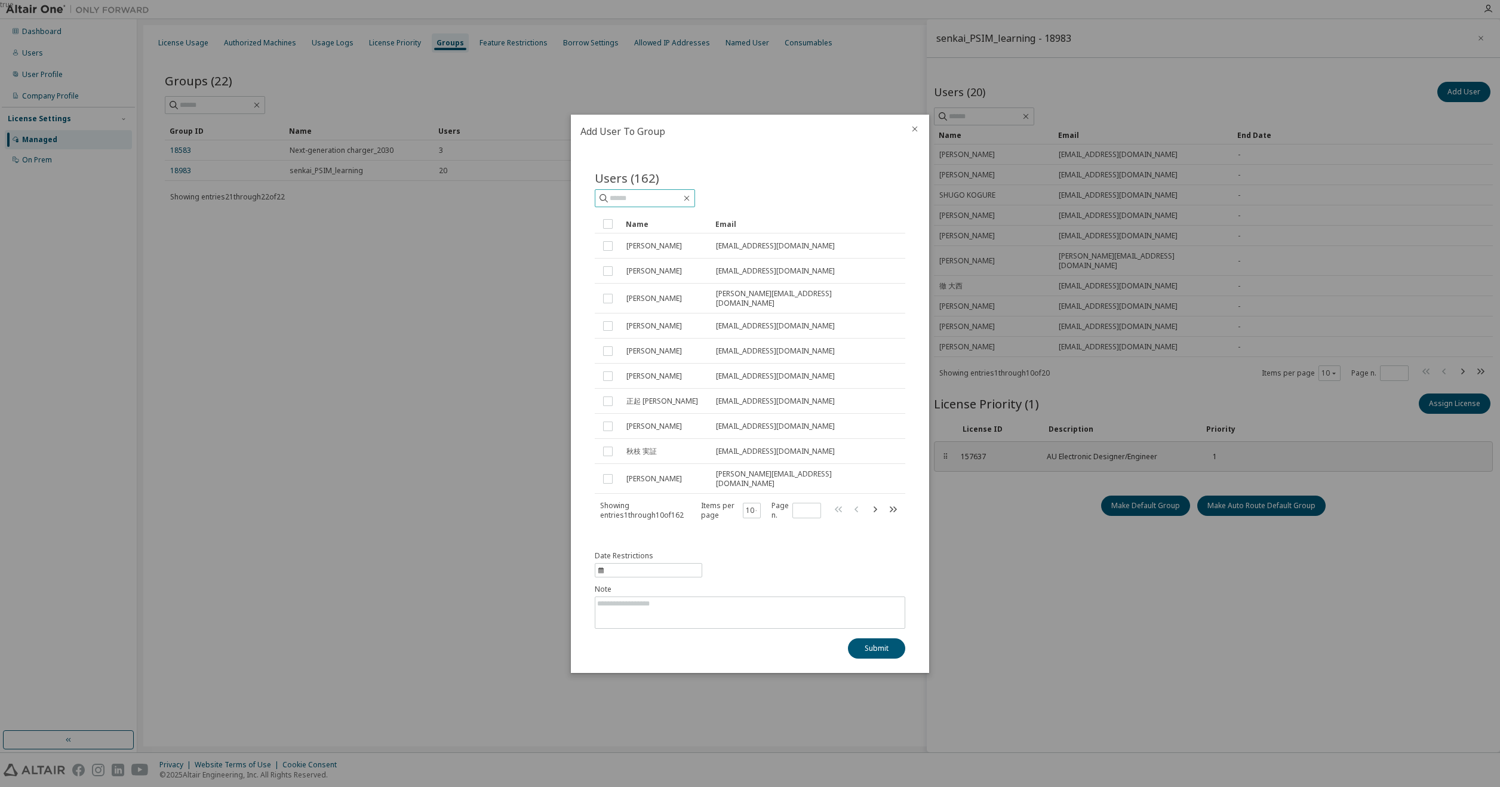
click at [665, 201] on input "text" at bounding box center [645, 198] width 72 height 12
click at [669, 204] on input "****" at bounding box center [645, 198] width 72 height 12
type input "****"
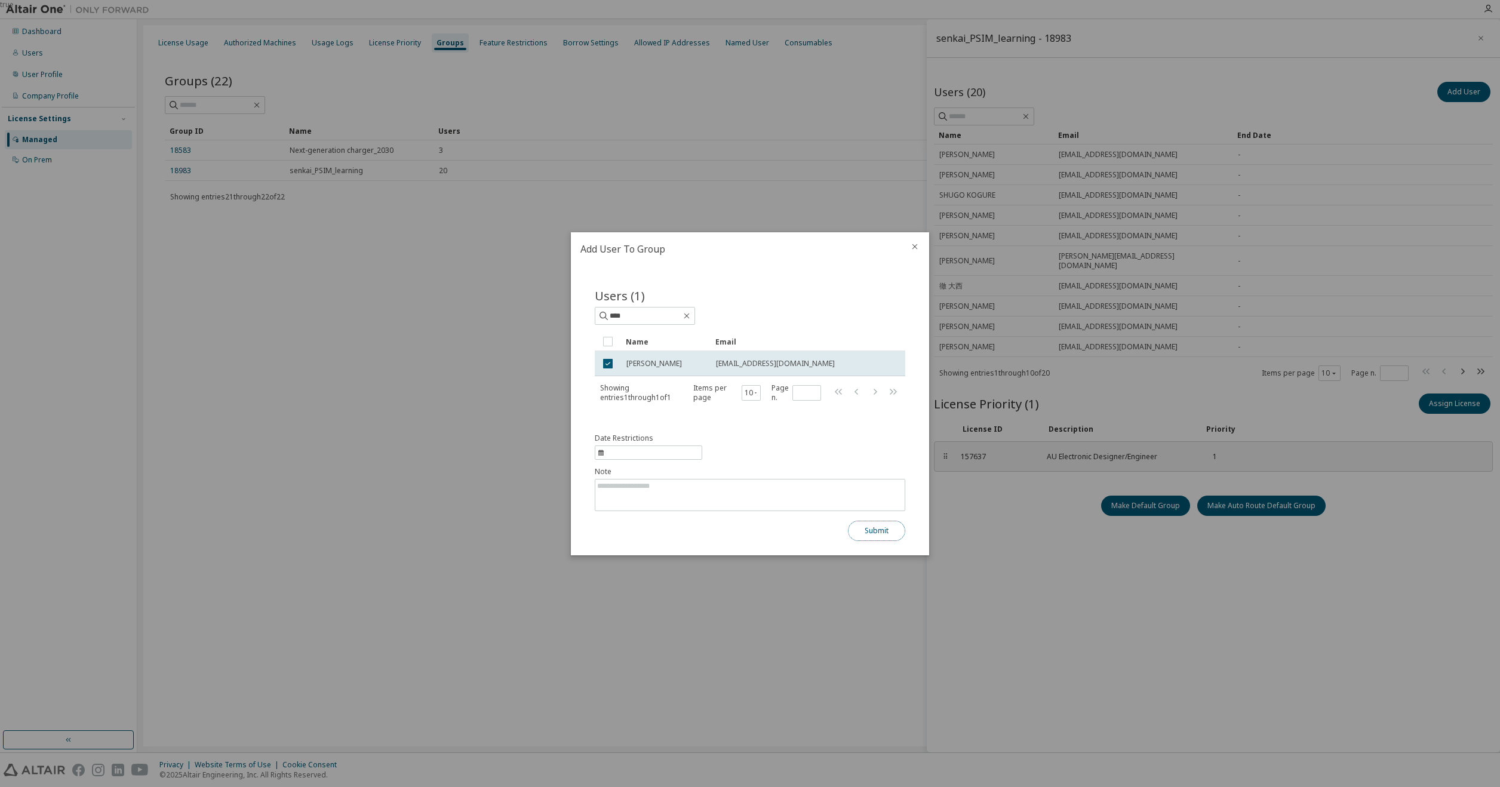
click at [875, 529] on button "Submit" at bounding box center [876, 531] width 57 height 20
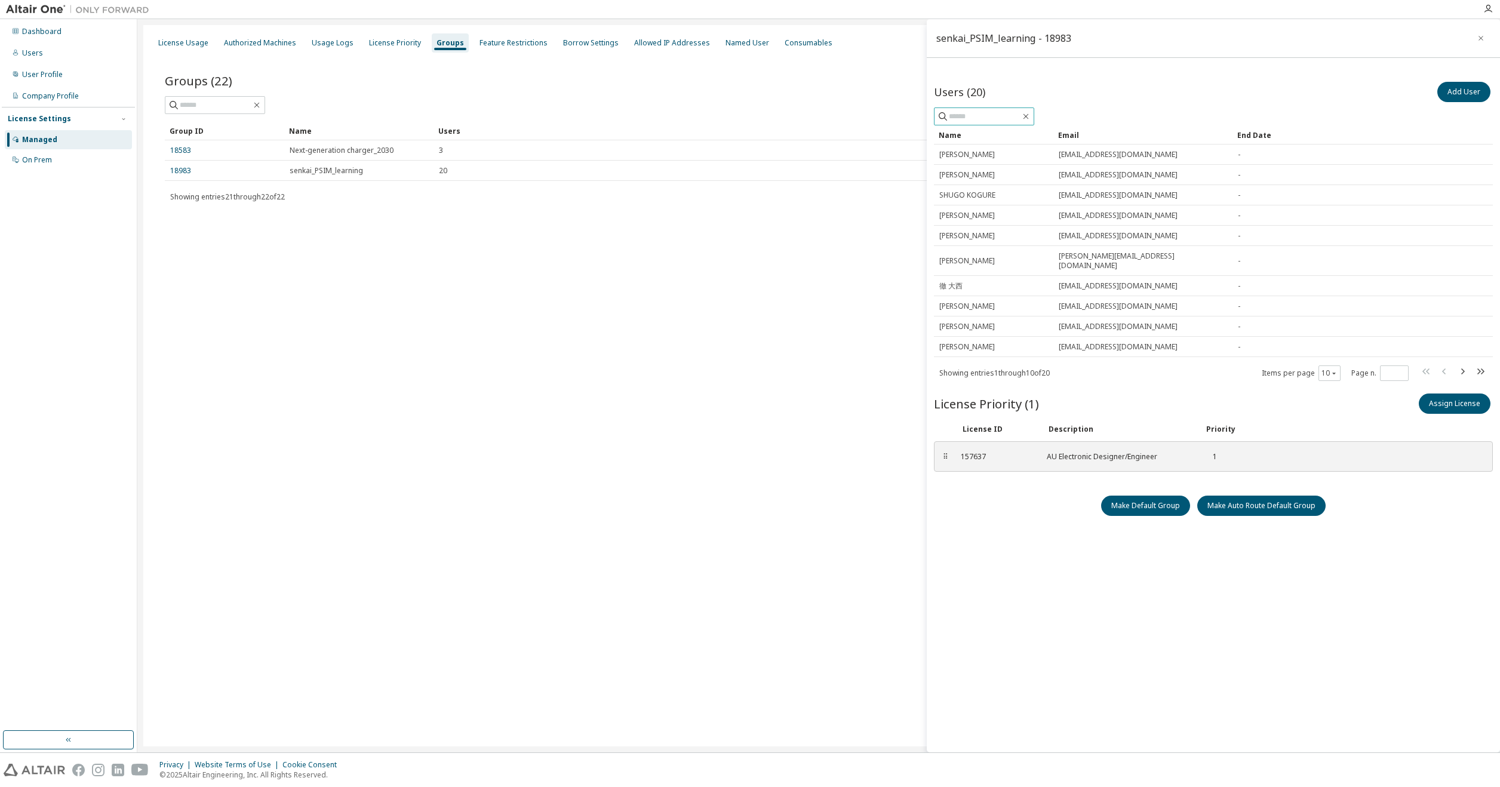
click at [990, 113] on input "text" at bounding box center [985, 116] width 72 height 12
click at [1457, 87] on button "Add User" at bounding box center [1463, 92] width 53 height 20
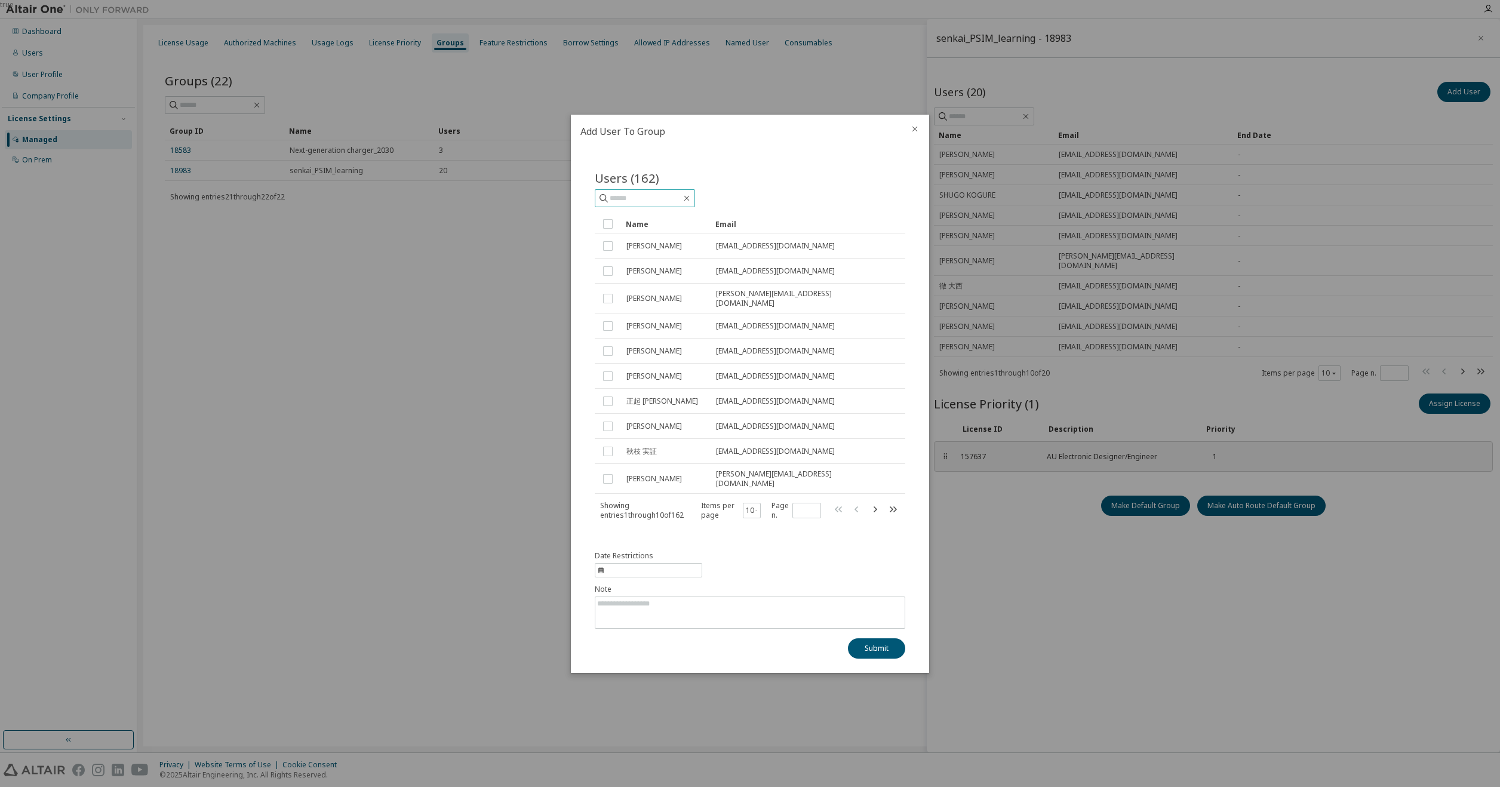
click at [634, 204] on input "text" at bounding box center [645, 198] width 72 height 12
type input "*******"
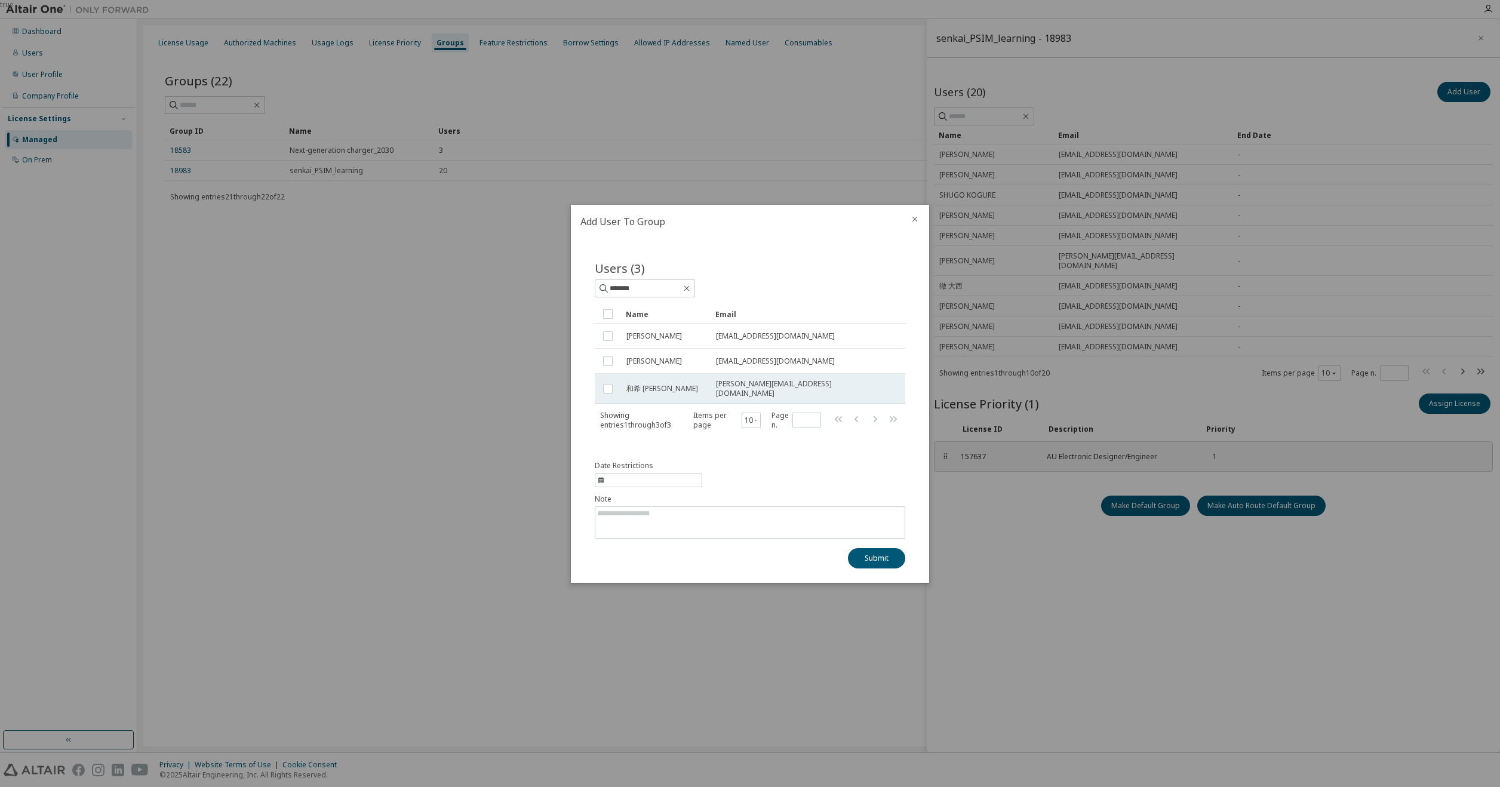
click at [650, 386] on span "和希 吉田" at bounding box center [662, 389] width 72 height 10
click at [875, 561] on button "Submit" at bounding box center [876, 558] width 57 height 20
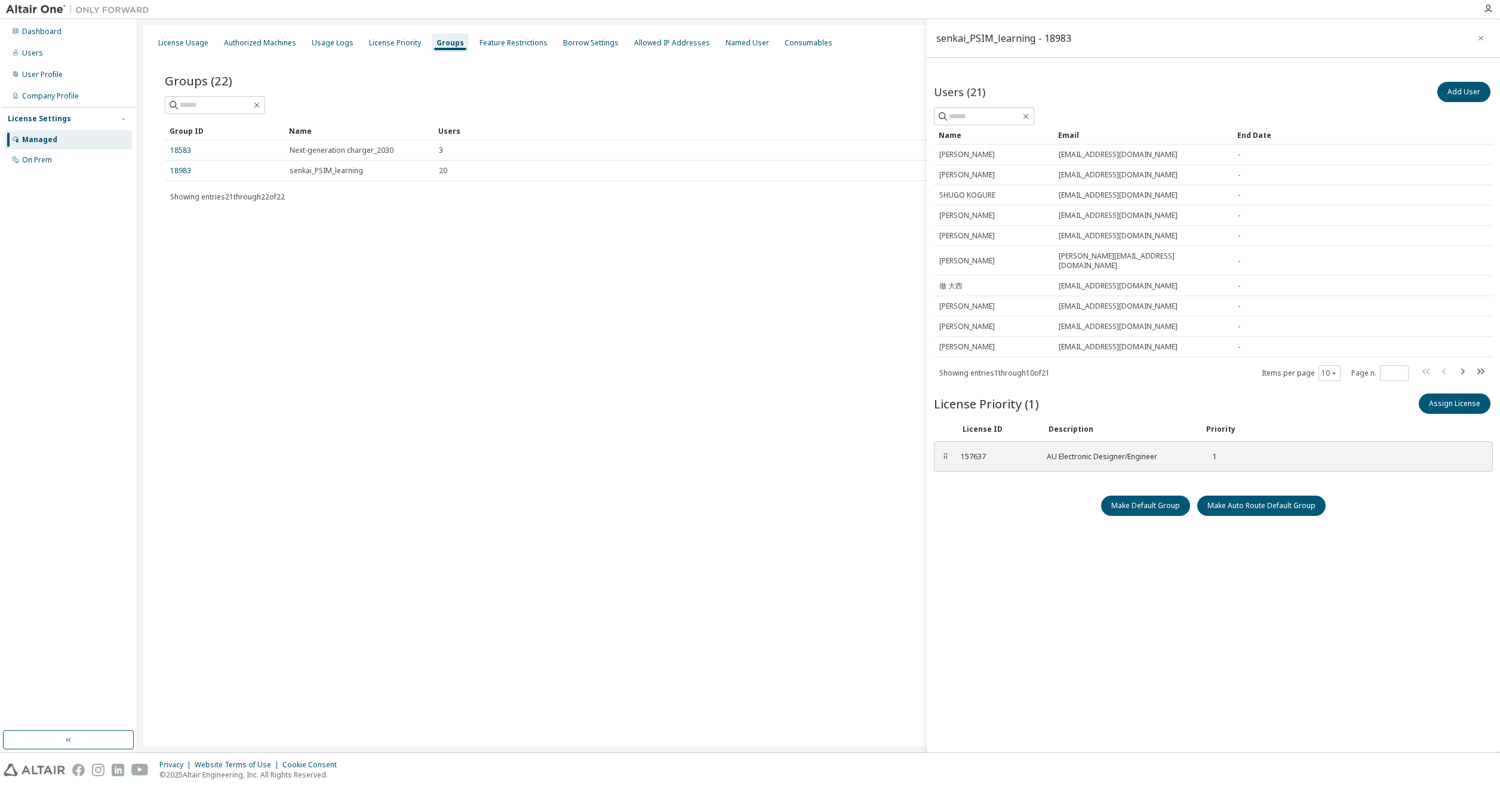
click at [1462, 364] on icon "button" at bounding box center [1462, 371] width 14 height 14
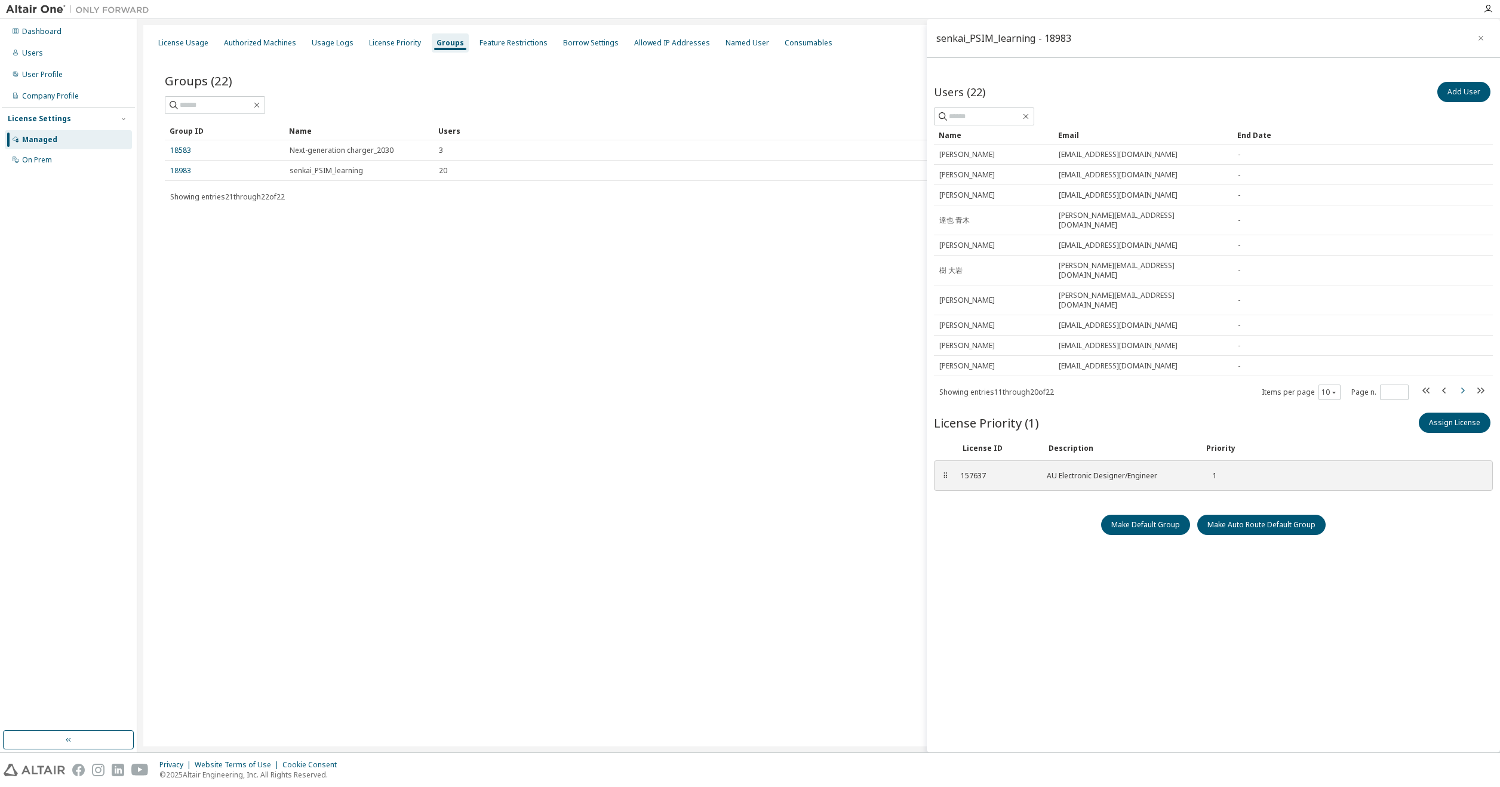
click at [1463, 383] on icon "button" at bounding box center [1462, 390] width 14 height 14
type input "*"
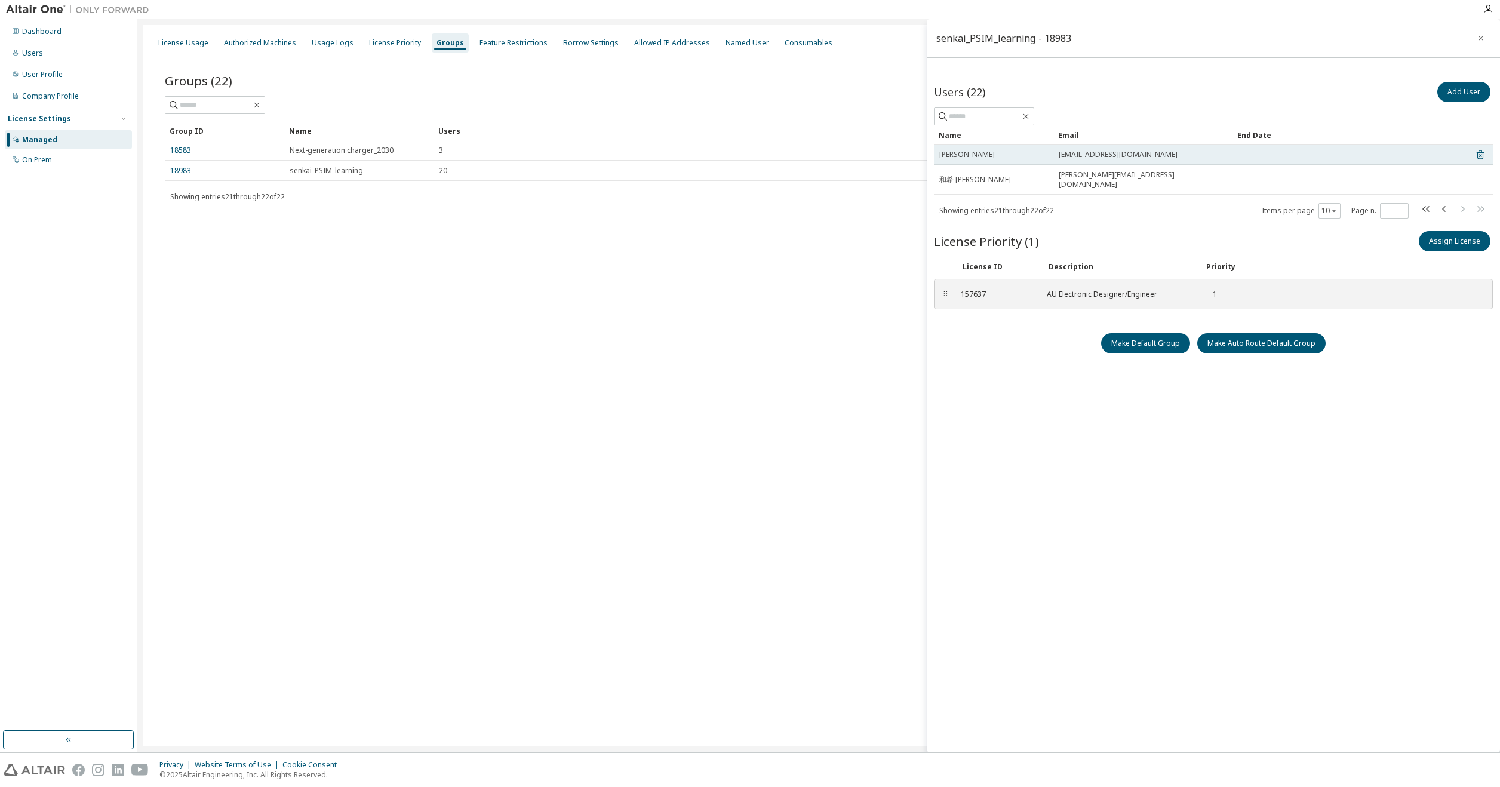
click at [956, 161] on td "亮平 上田" at bounding box center [993, 154] width 119 height 20
click at [995, 160] on td "亮平 上田" at bounding box center [993, 154] width 119 height 20
click at [1120, 160] on td "ryohei.ueda@mail.toyota-shokki.co.jp" at bounding box center [1142, 154] width 179 height 20
click at [1122, 160] on td "ryohei.ueda@mail.toyota-shokki.co.jp" at bounding box center [1142, 154] width 179 height 20
click at [968, 149] on td "亮平 上田" at bounding box center [993, 154] width 119 height 20
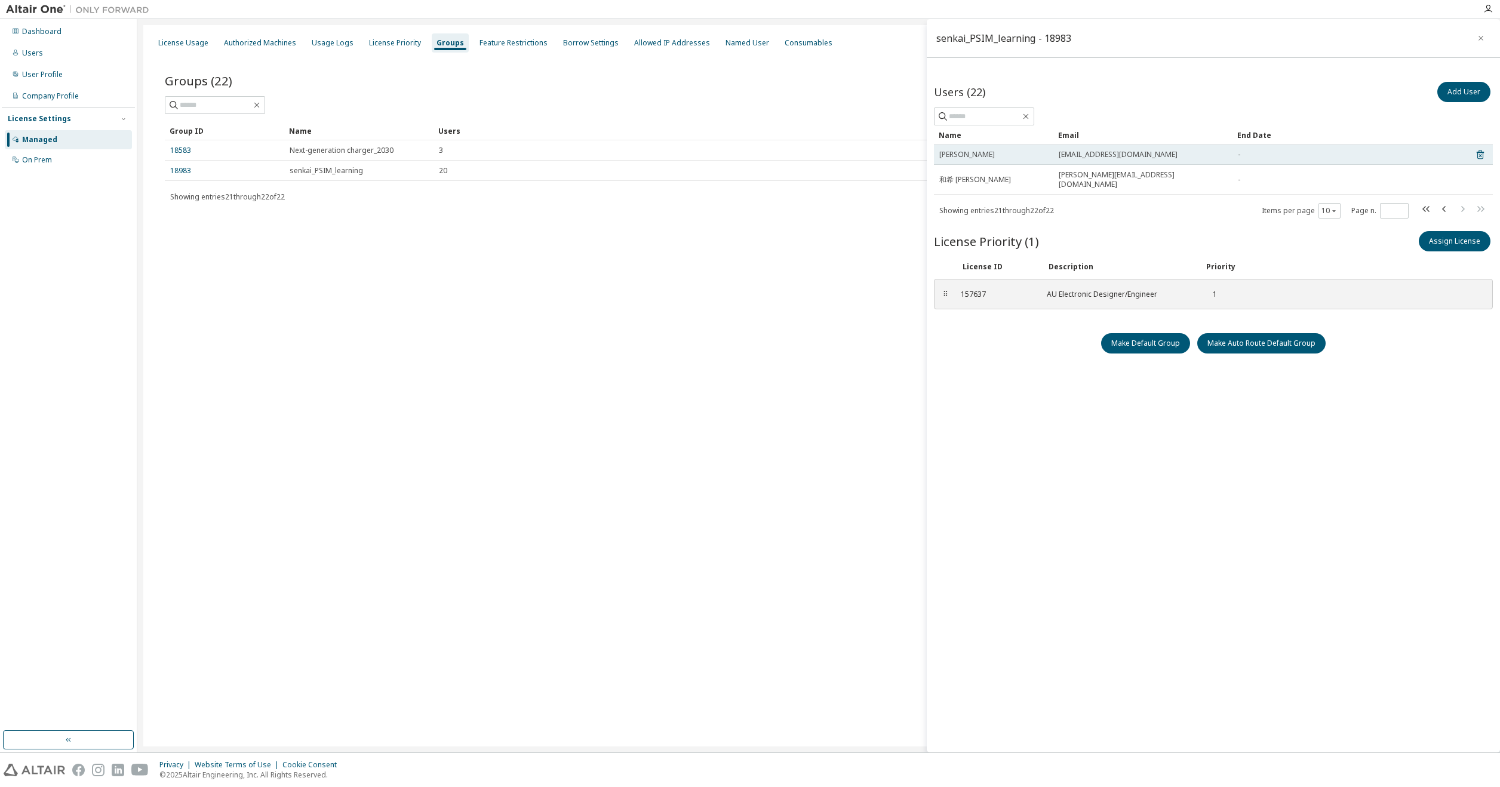
click at [968, 149] on td "亮平 上田" at bounding box center [993, 154] width 119 height 20
click at [965, 153] on span "亮平 上田" at bounding box center [967, 155] width 56 height 10
drag, startPoint x: 965, startPoint y: 153, endPoint x: 952, endPoint y: 162, distance: 16.4
click at [952, 162] on td "亮平 上田" at bounding box center [993, 154] width 119 height 20
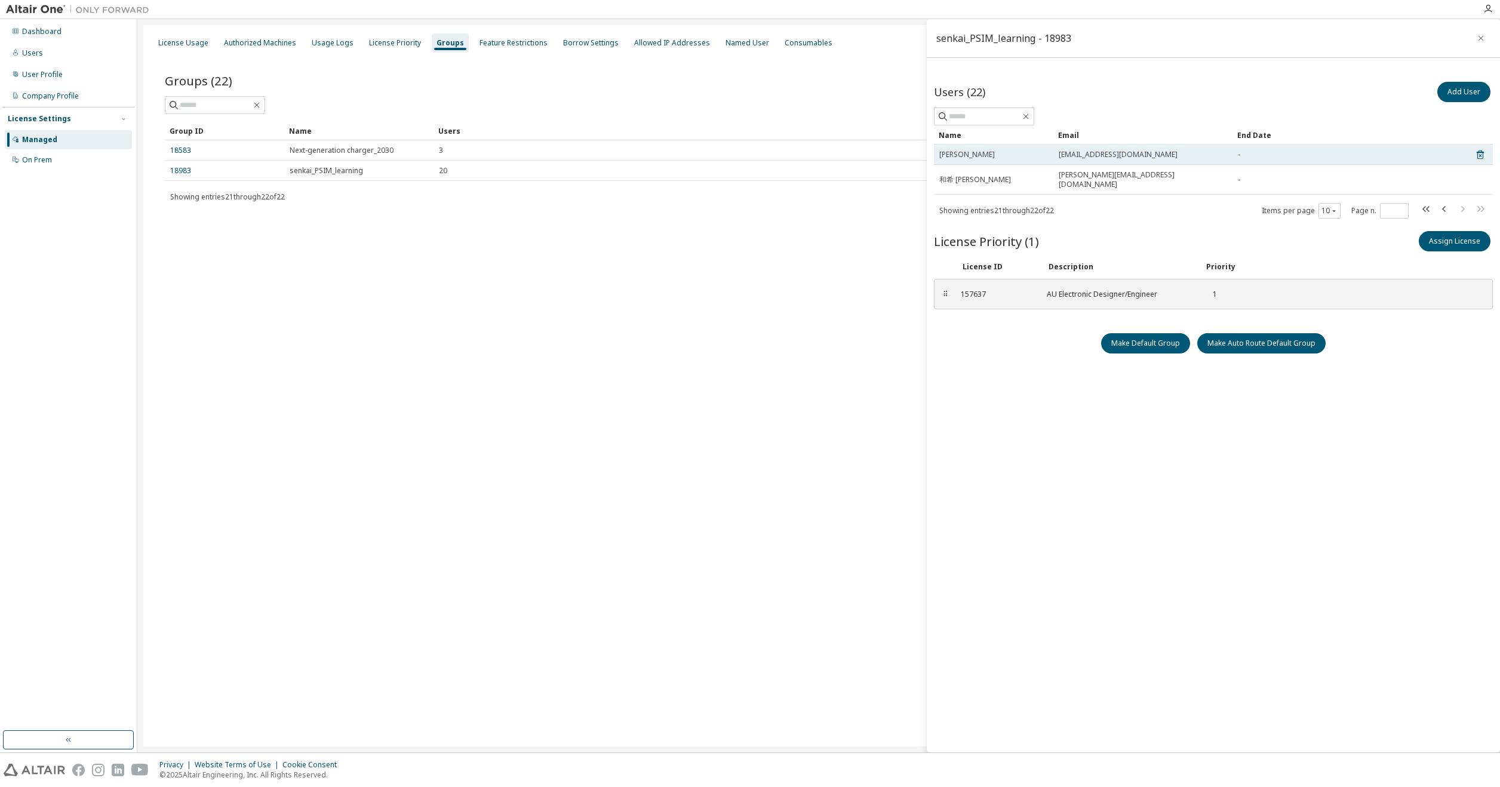
click at [966, 158] on span "亮平 上田" at bounding box center [967, 155] width 56 height 10
drag, startPoint x: 999, startPoint y: 159, endPoint x: 966, endPoint y: 325, distance: 169.9
click at [966, 333] on div "Make Default Group Make Auto Route Default Group" at bounding box center [1213, 343] width 559 height 20
click at [963, 155] on span "亮平 上田" at bounding box center [967, 155] width 56 height 10
click at [1166, 154] on span "ryohei.ueda@mail.toyota-shokki.co.jp" at bounding box center [1117, 155] width 119 height 10
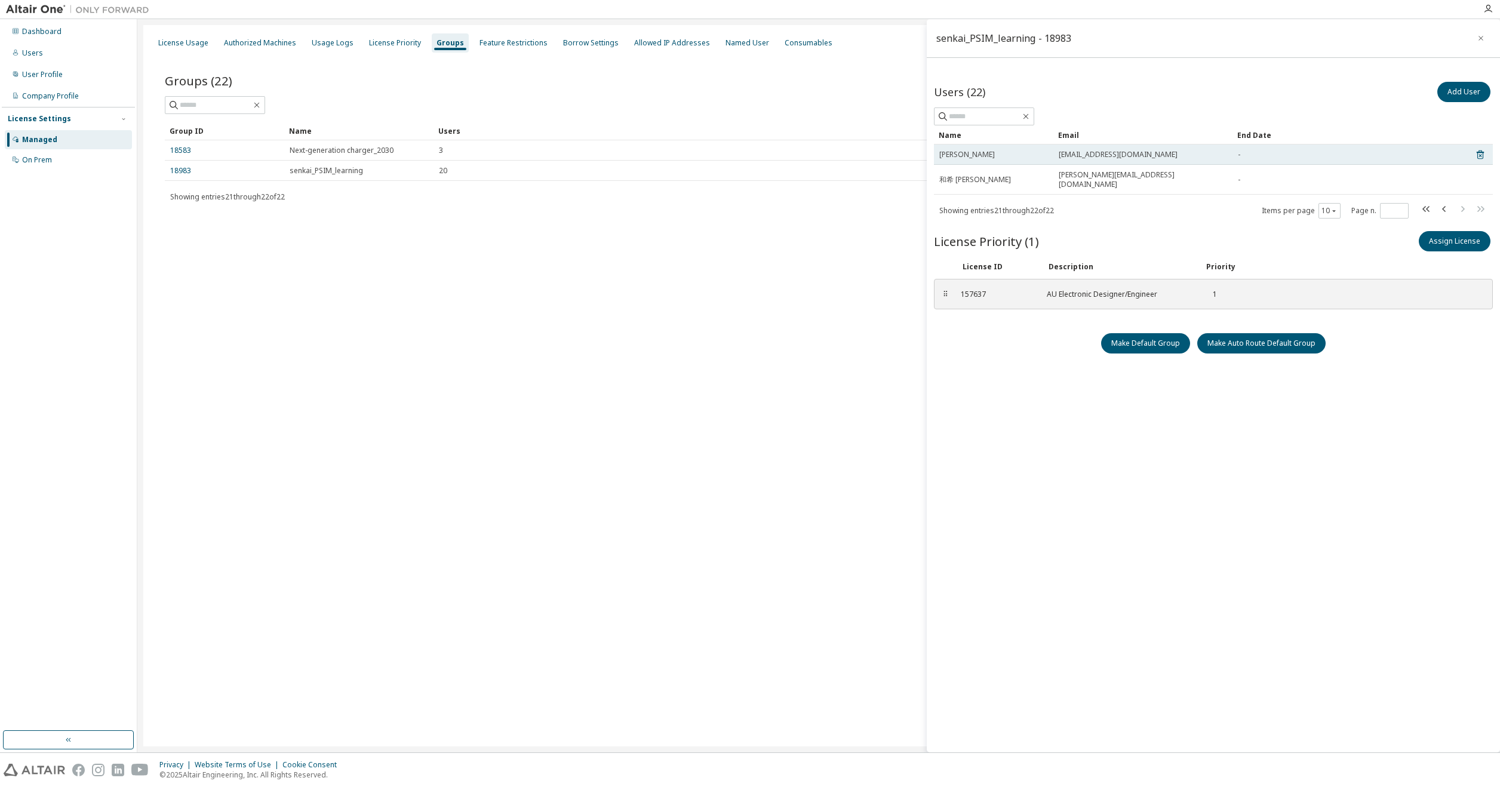
click at [1166, 154] on span "ryohei.ueda@mail.toyota-shokki.co.jp" at bounding box center [1117, 155] width 119 height 10
click at [1132, 157] on span "ryohei.ueda@mail.toyota-shokki.co.jp" at bounding box center [1117, 155] width 119 height 10
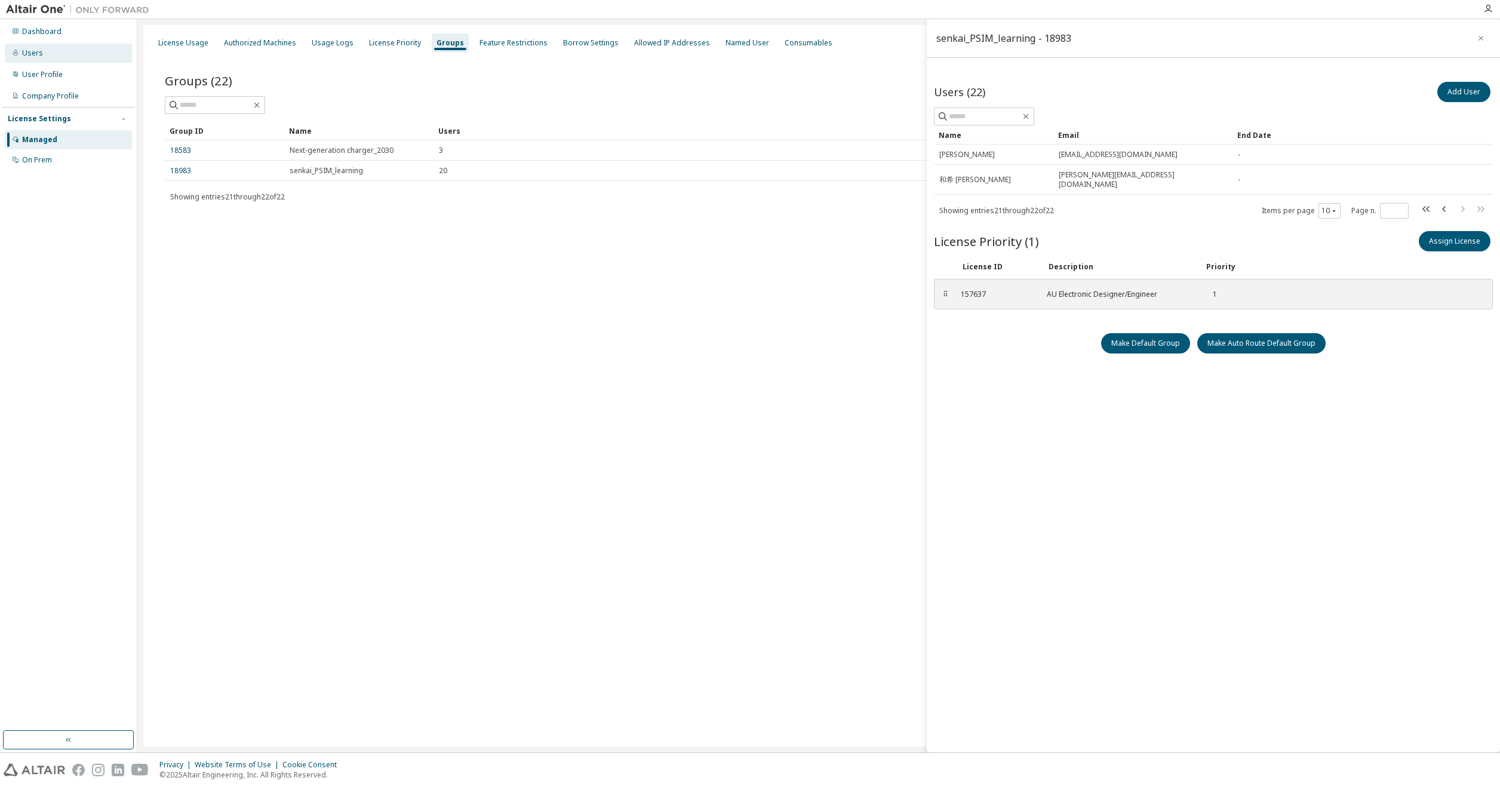
click at [61, 53] on div "Users" at bounding box center [68, 53] width 127 height 19
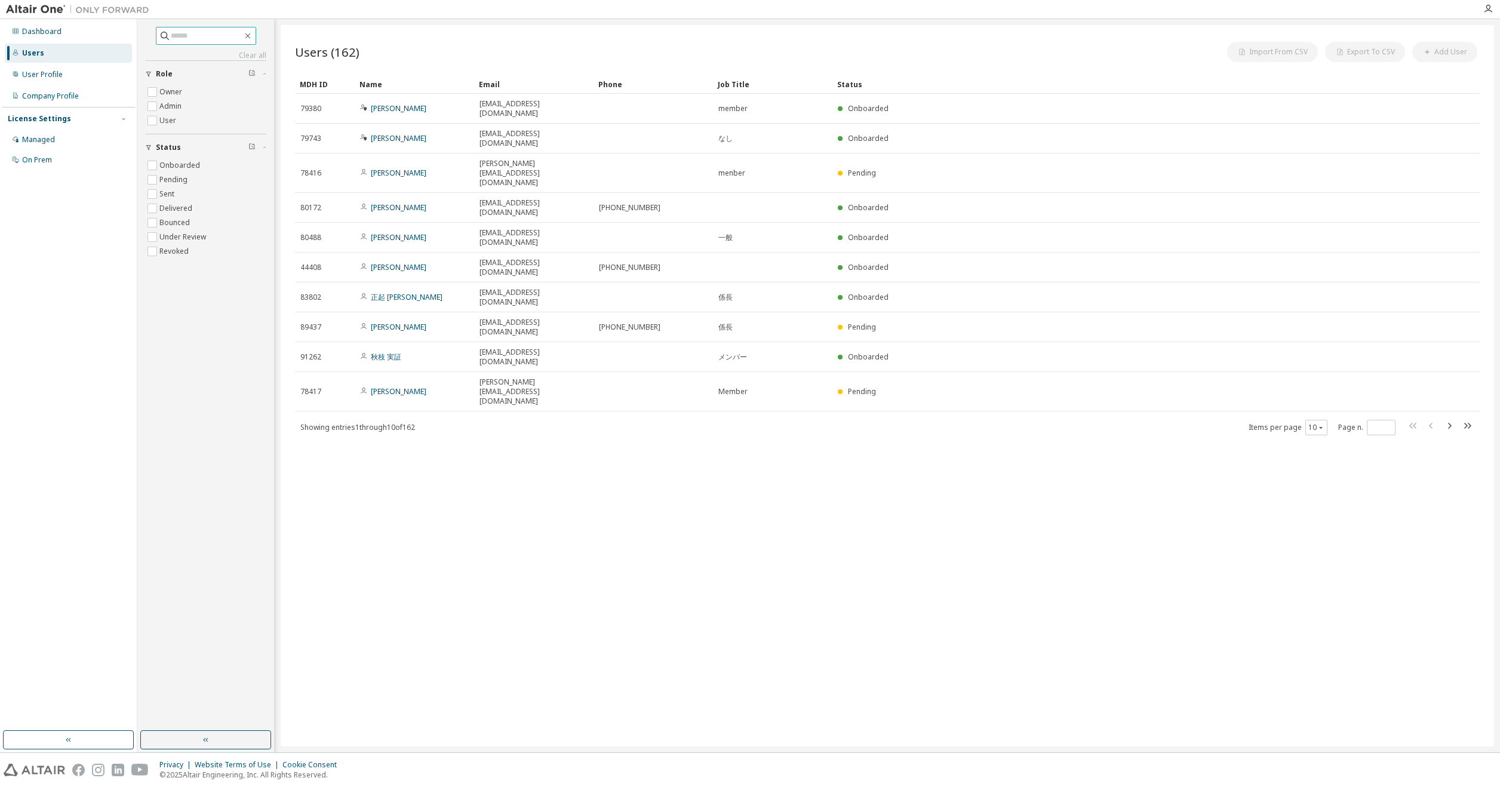
click at [198, 37] on input "text" at bounding box center [207, 36] width 72 height 12
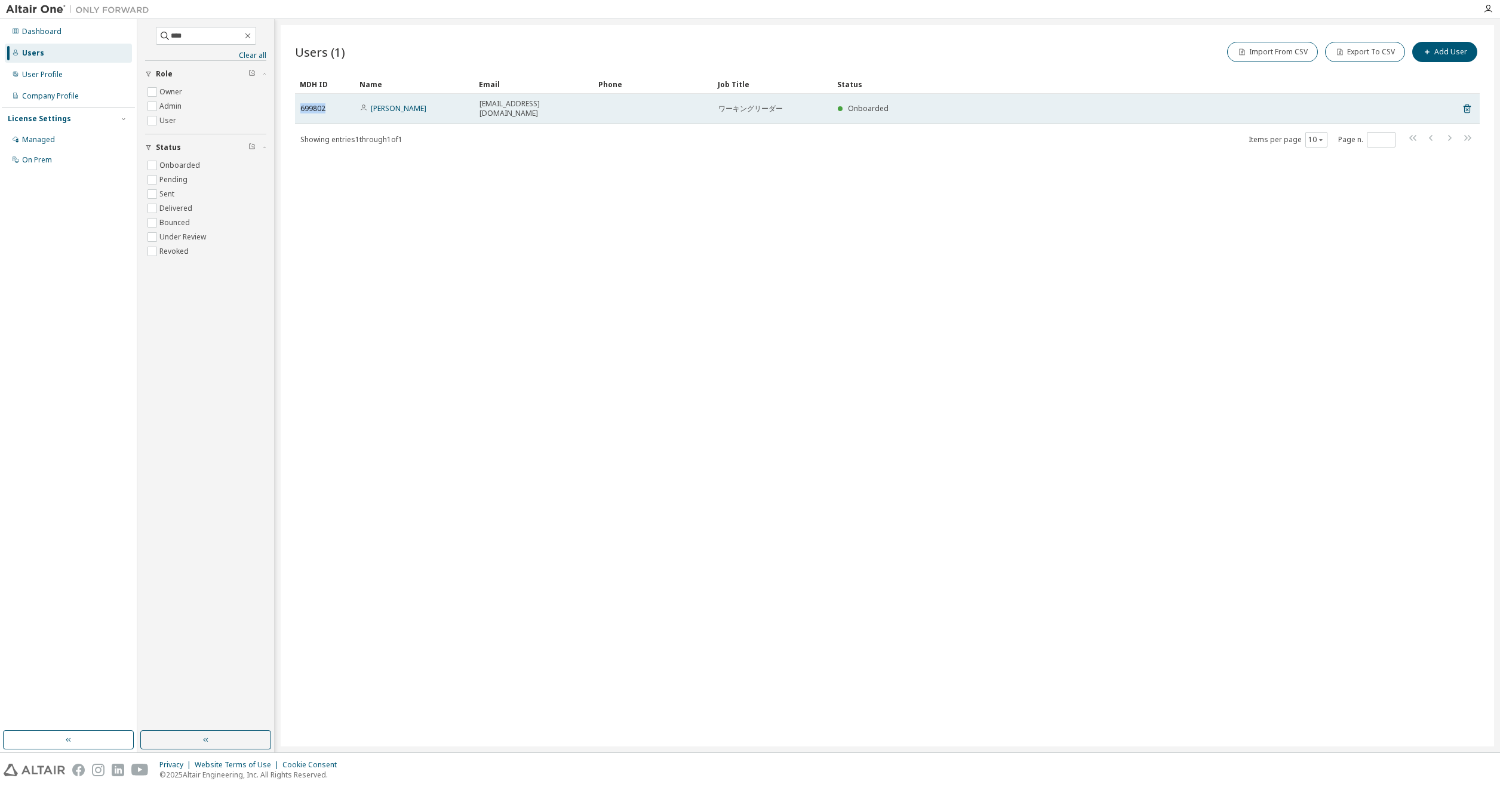
drag, startPoint x: 334, startPoint y: 106, endPoint x: 297, endPoint y: 111, distance: 36.8
click at [297, 111] on td "699802" at bounding box center [325, 109] width 60 height 30
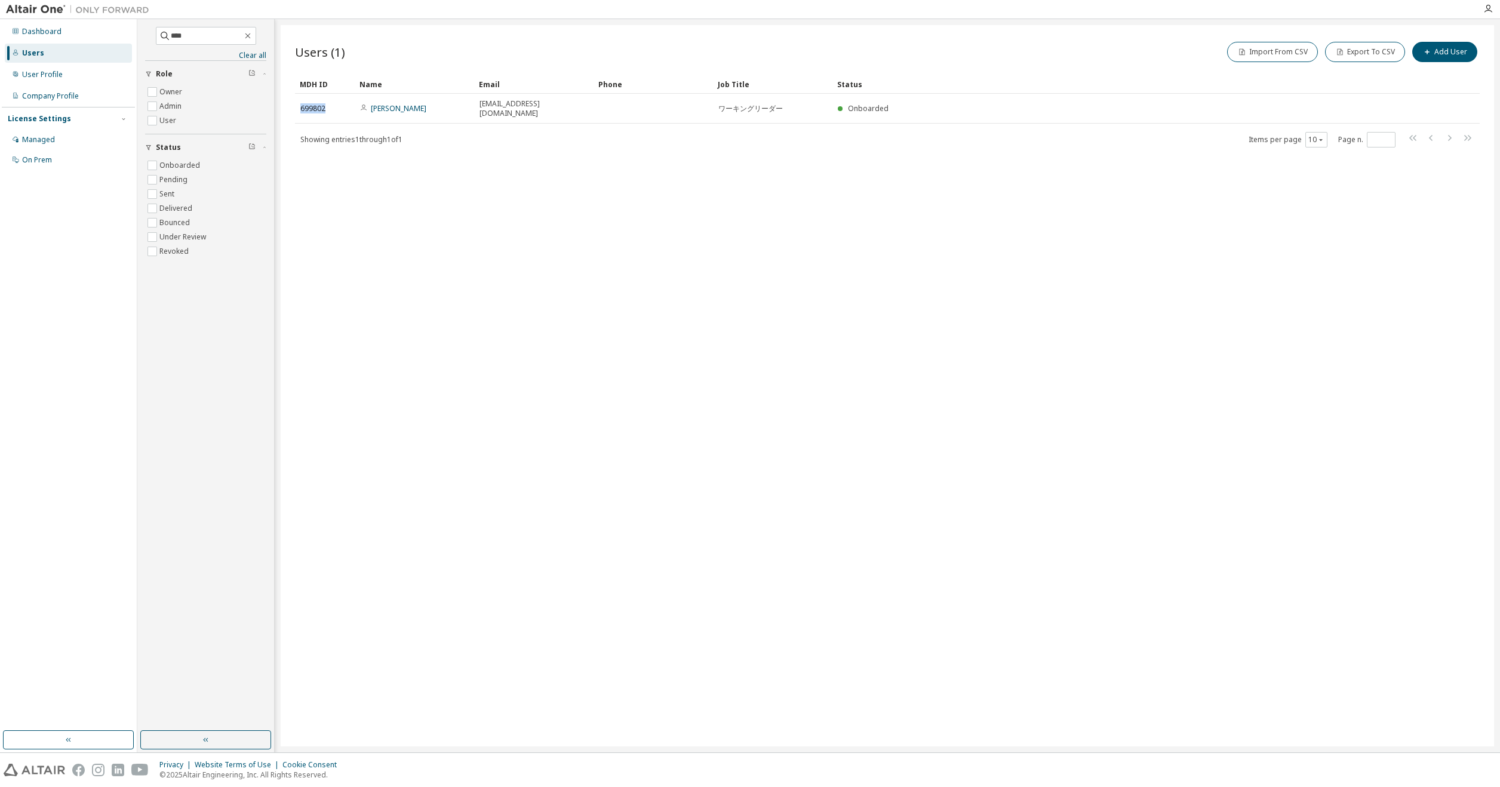
copy span "699802"
click at [198, 36] on input "****" at bounding box center [207, 36] width 72 height 12
type input "*"
type input "*******"
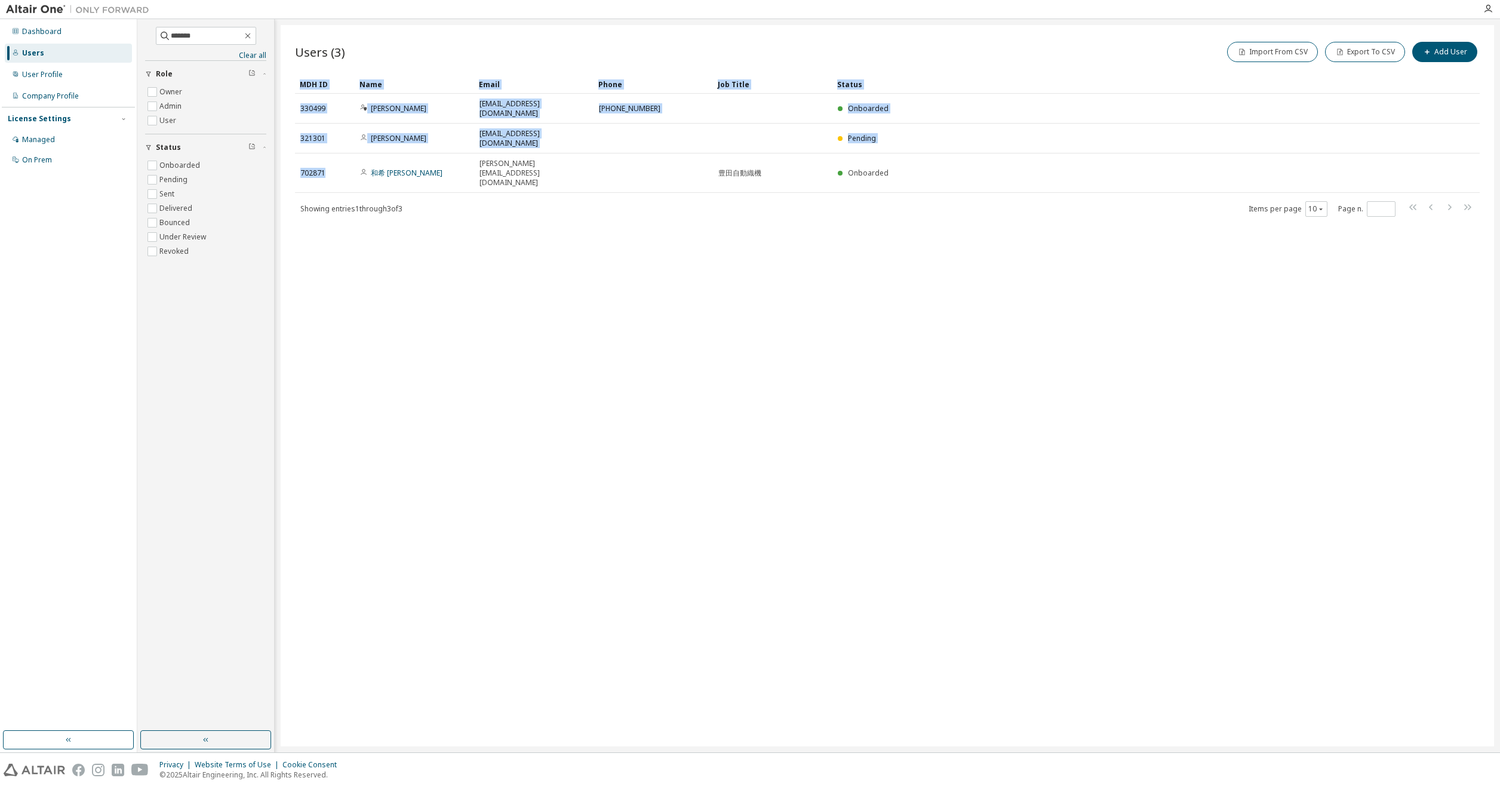
drag, startPoint x: 344, startPoint y: 167, endPoint x: 293, endPoint y: 174, distance: 51.8
click at [293, 174] on div "Users (3) Import From CSV Export To CSV Add User Clear Load Save Save As Field …" at bounding box center [887, 385] width 1213 height 721
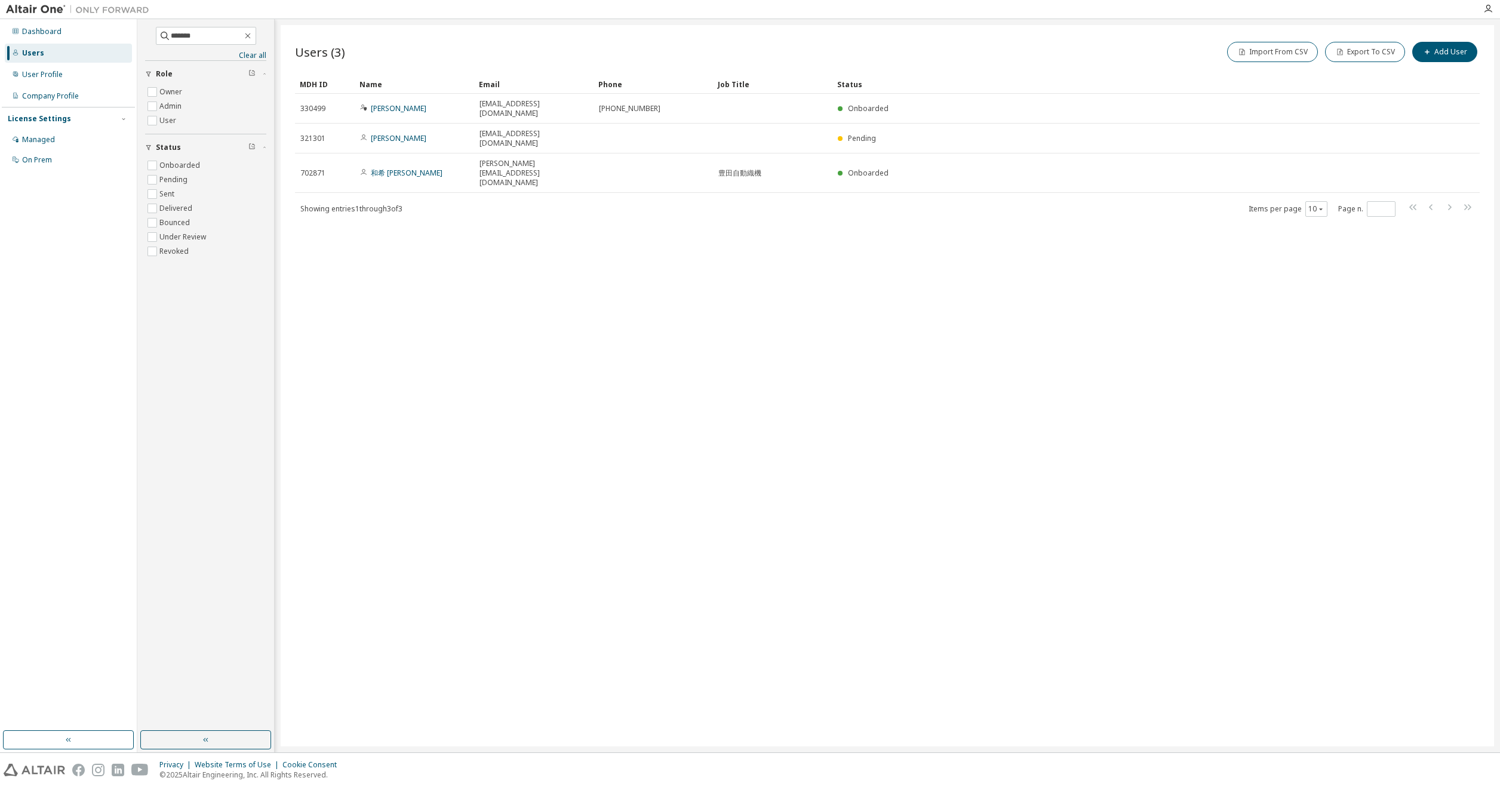
drag, startPoint x: 293, startPoint y: 174, endPoint x: 338, endPoint y: 189, distance: 48.5
click at [357, 223] on div "Users (3) Import From CSV Export To CSV Add User Clear Load Save Save As Field …" at bounding box center [887, 385] width 1213 height 721
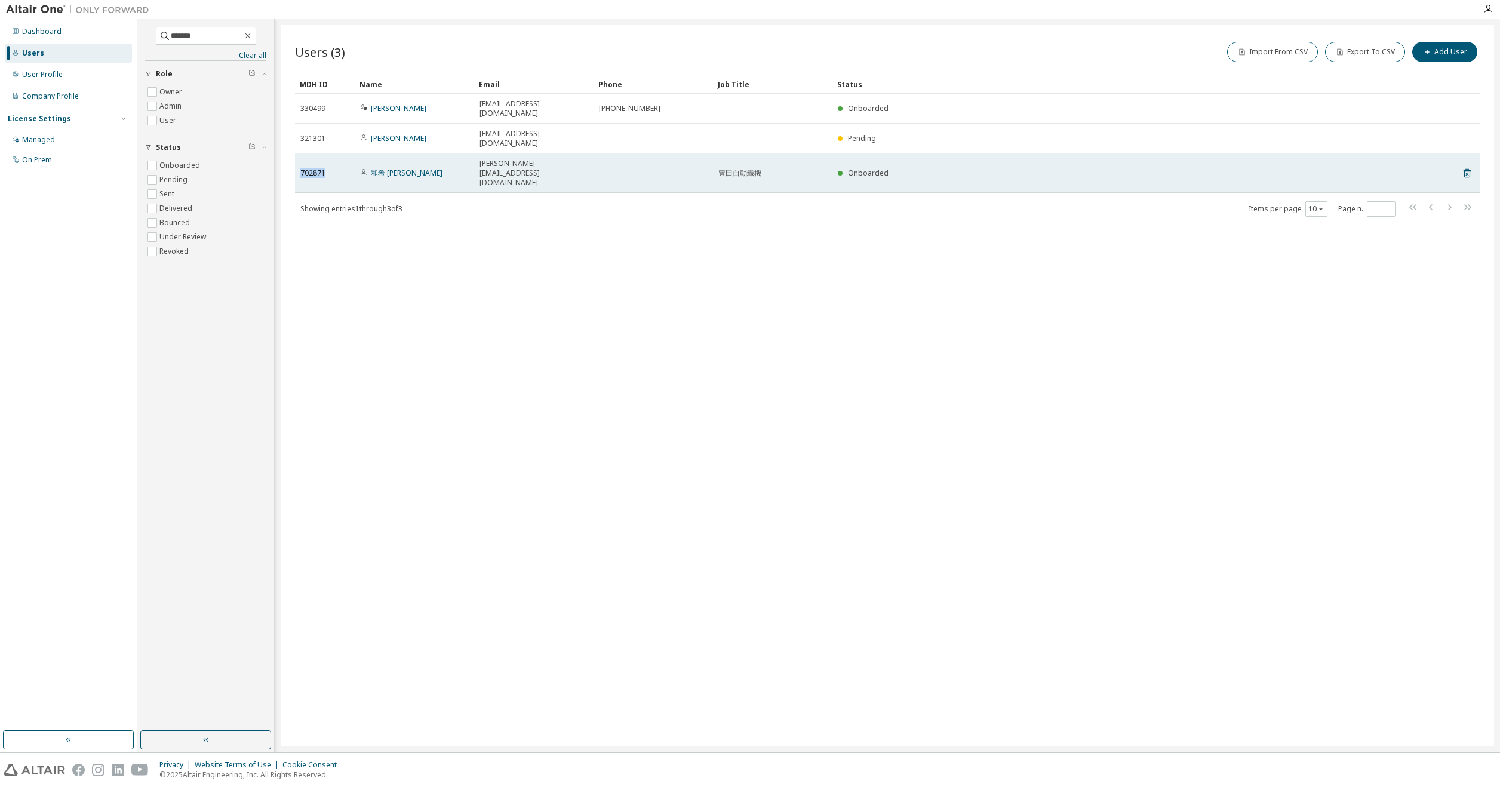
drag, startPoint x: 328, startPoint y: 170, endPoint x: 298, endPoint y: 170, distance: 30.4
click at [298, 170] on td "702871" at bounding box center [325, 172] width 60 height 39
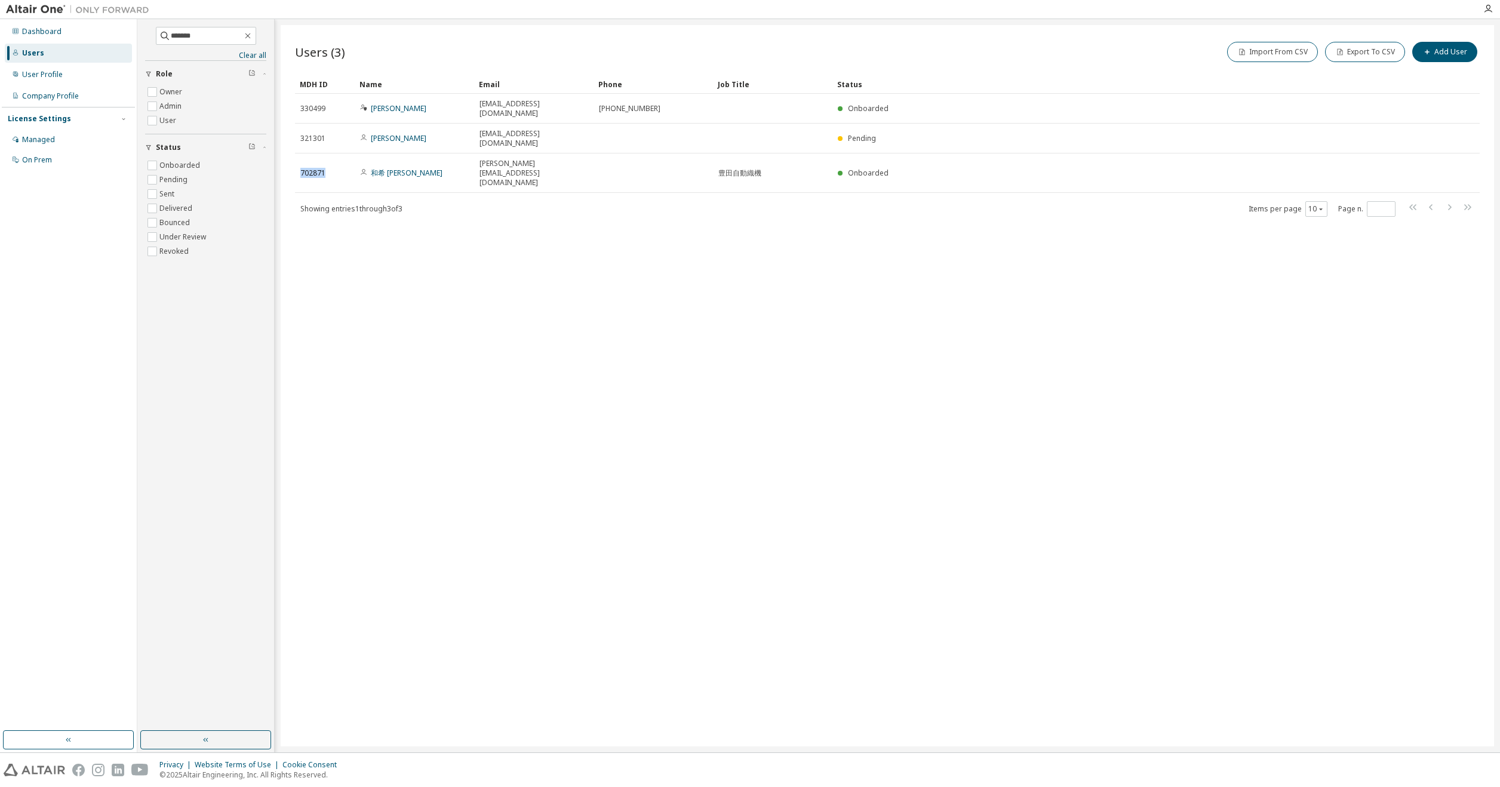
copy span "702871"
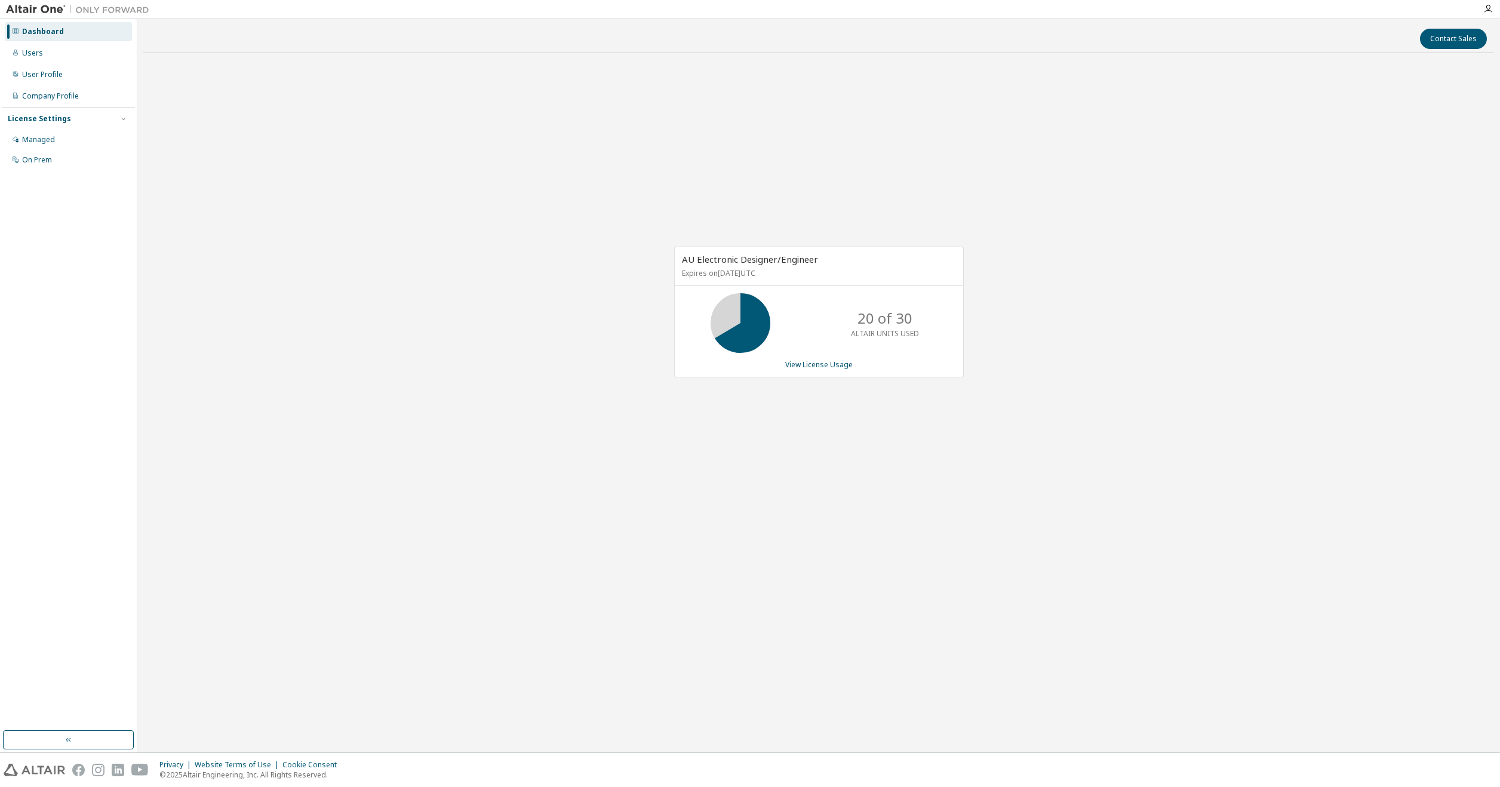
click at [1133, 457] on div "AU Electronic Designer/Engineer Expires on February 24, 2026 UTC 20 of 30 ALTAI…" at bounding box center [818, 319] width 1350 height 512
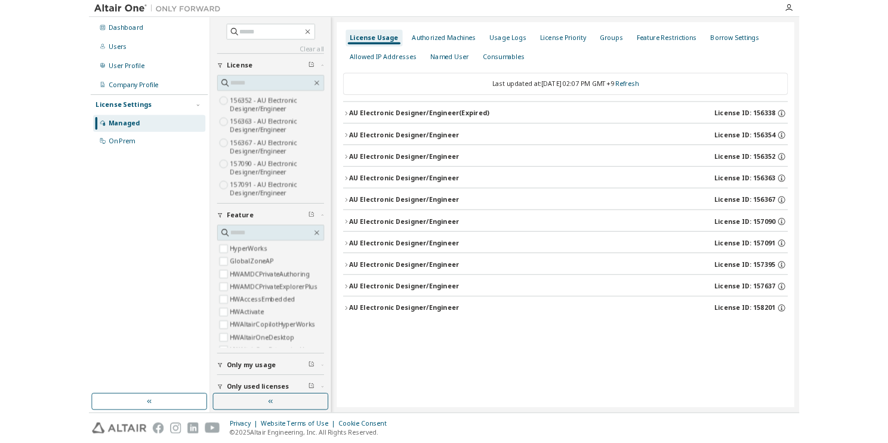
scroll to position [50, 0]
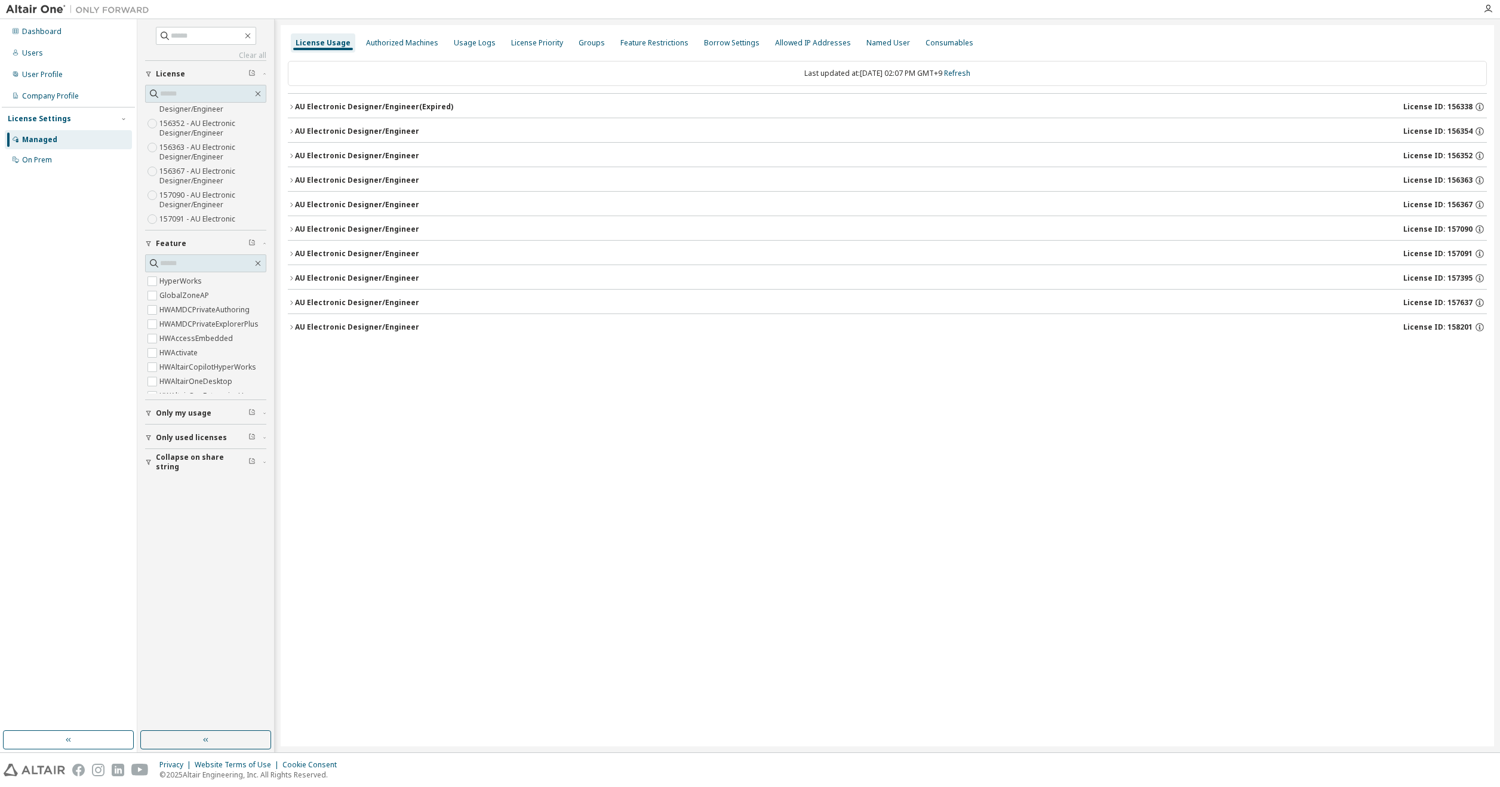
click at [322, 43] on div "License Usage" at bounding box center [322, 43] width 55 height 10
click at [75, 141] on div "Managed" at bounding box center [68, 139] width 127 height 19
click at [580, 46] on div "Groups" at bounding box center [591, 43] width 26 height 10
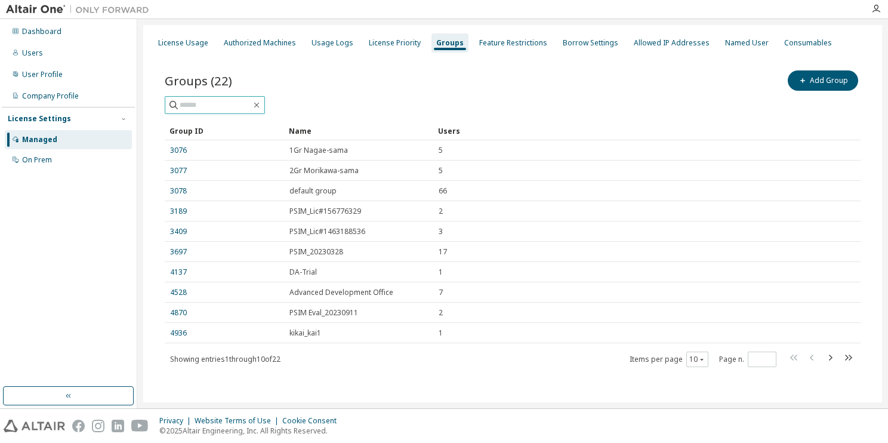
click at [212, 100] on input "text" at bounding box center [216, 105] width 72 height 12
click at [823, 363] on icon "button" at bounding box center [830, 357] width 14 height 14
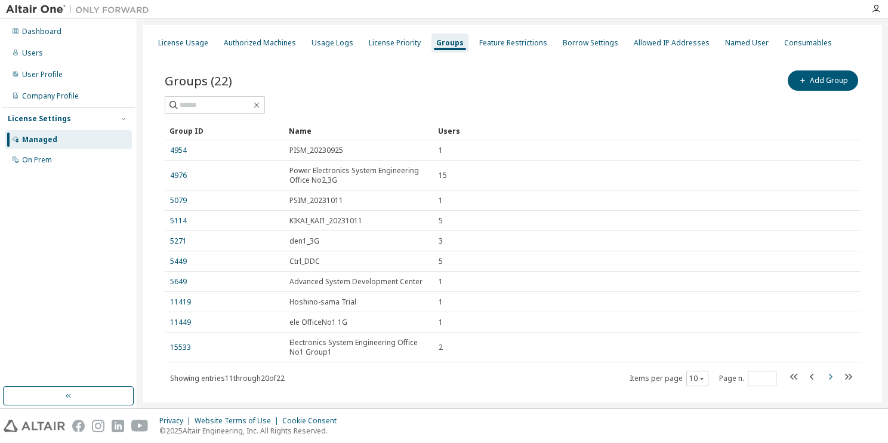
click at [827, 371] on icon "button" at bounding box center [830, 377] width 14 height 14
type input "*"
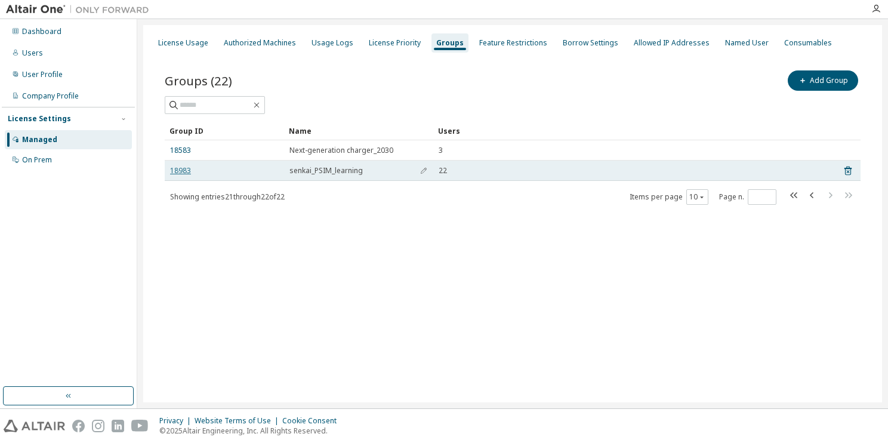
click at [181, 167] on link "18983" at bounding box center [180, 171] width 21 height 10
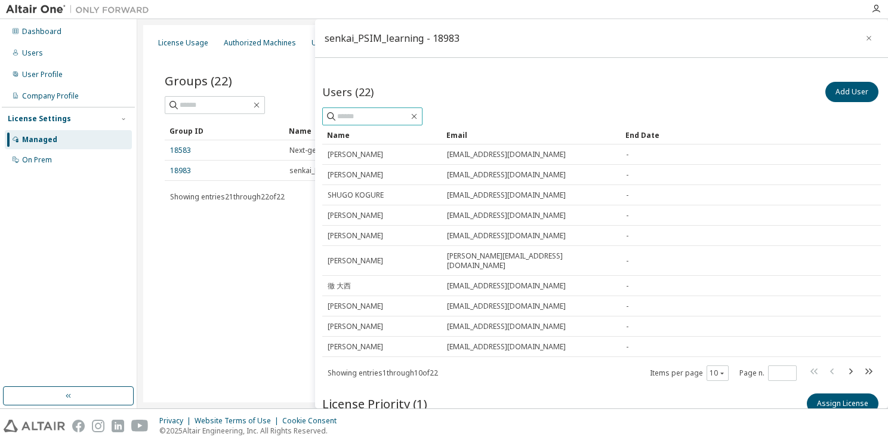
click at [383, 118] on input "text" at bounding box center [373, 116] width 72 height 12
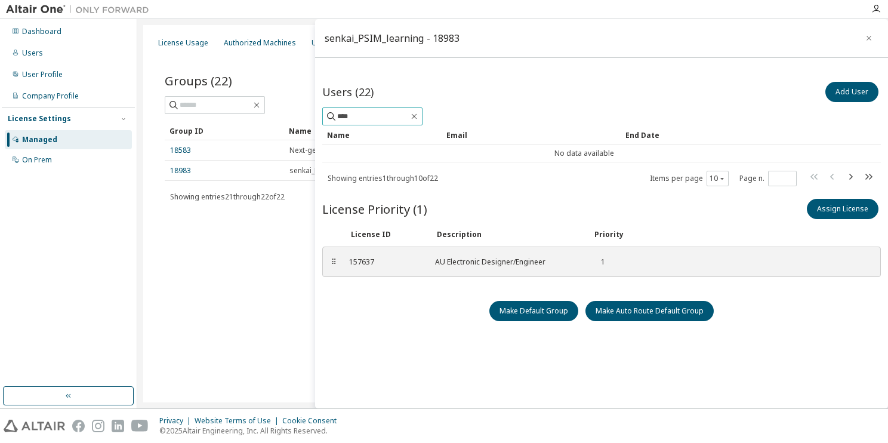
click at [378, 108] on span "****" at bounding box center [372, 116] width 100 height 18
click at [392, 116] on input "****" at bounding box center [373, 116] width 72 height 12
type input "*"
click at [392, 116] on input "**" at bounding box center [373, 116] width 72 height 12
type input "*"
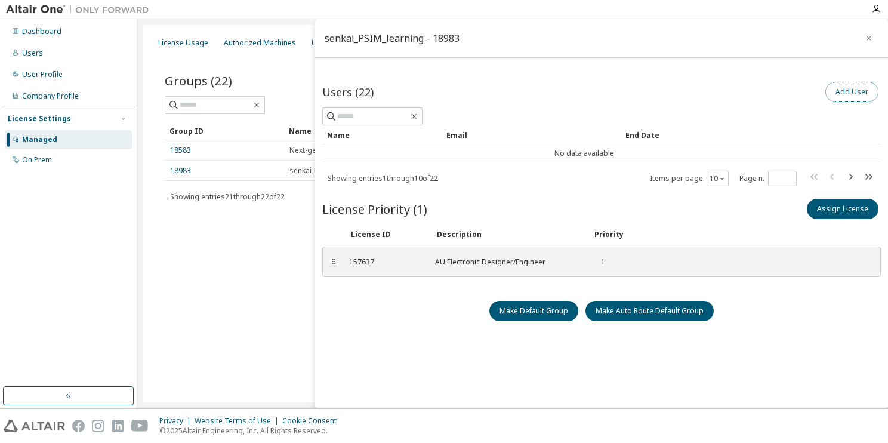
click at [852, 89] on button "Add User" at bounding box center [852, 92] width 53 height 20
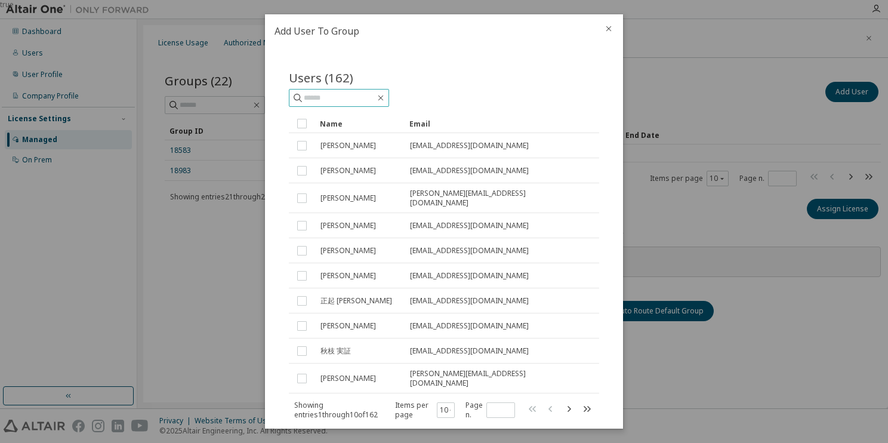
click at [375, 100] on input "text" at bounding box center [340, 98] width 72 height 12
type input "**"
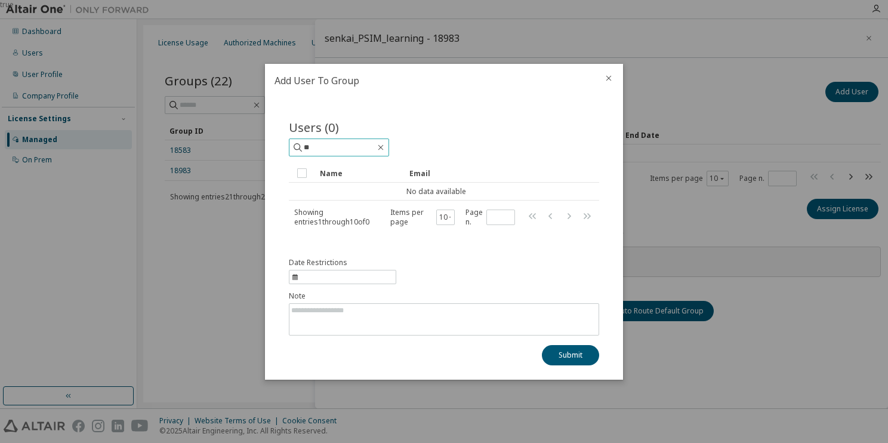
click at [341, 154] on span "**" at bounding box center [339, 147] width 100 height 18
click at [341, 152] on input "**" at bounding box center [340, 147] width 72 height 12
click at [605, 75] on icon "close" at bounding box center [609, 78] width 10 height 10
